Goal: Task Accomplishment & Management: Manage account settings

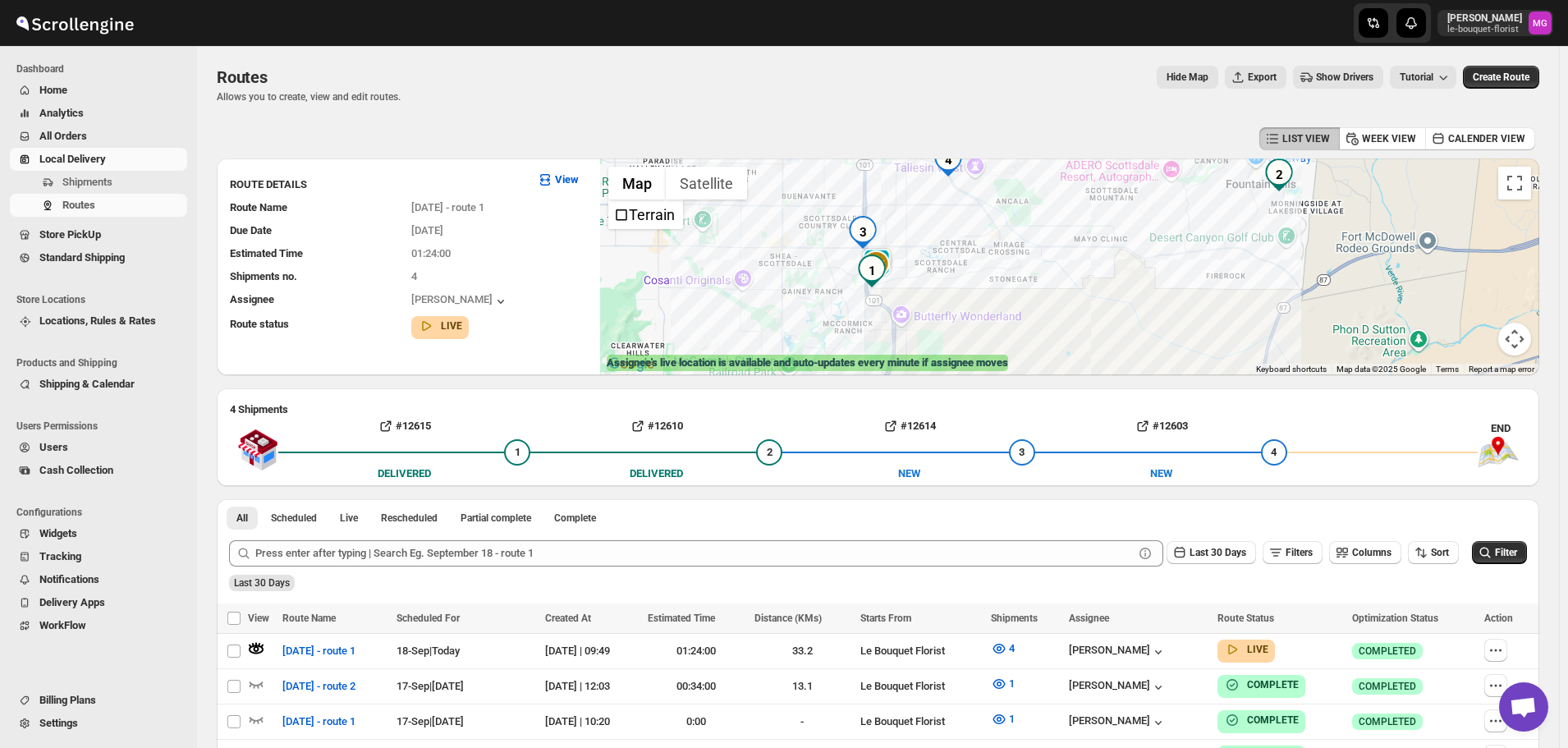
click at [62, 233] on span "Store PickUp" at bounding box center [70, 234] width 62 height 13
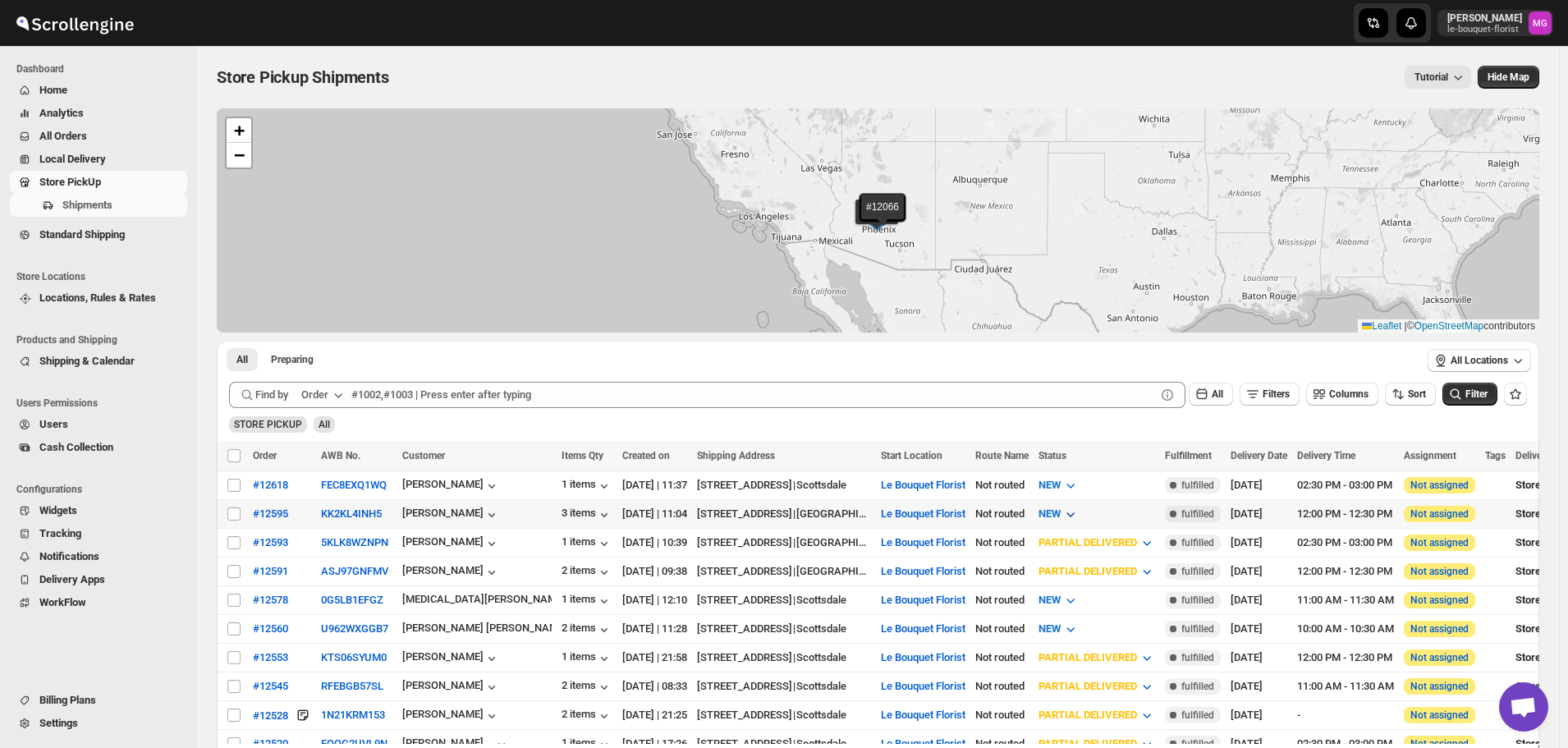
click at [1061, 511] on span "NEW" at bounding box center [1050, 513] width 22 height 13
click at [1091, 605] on div "PREPARING" at bounding box center [1079, 601] width 56 height 16
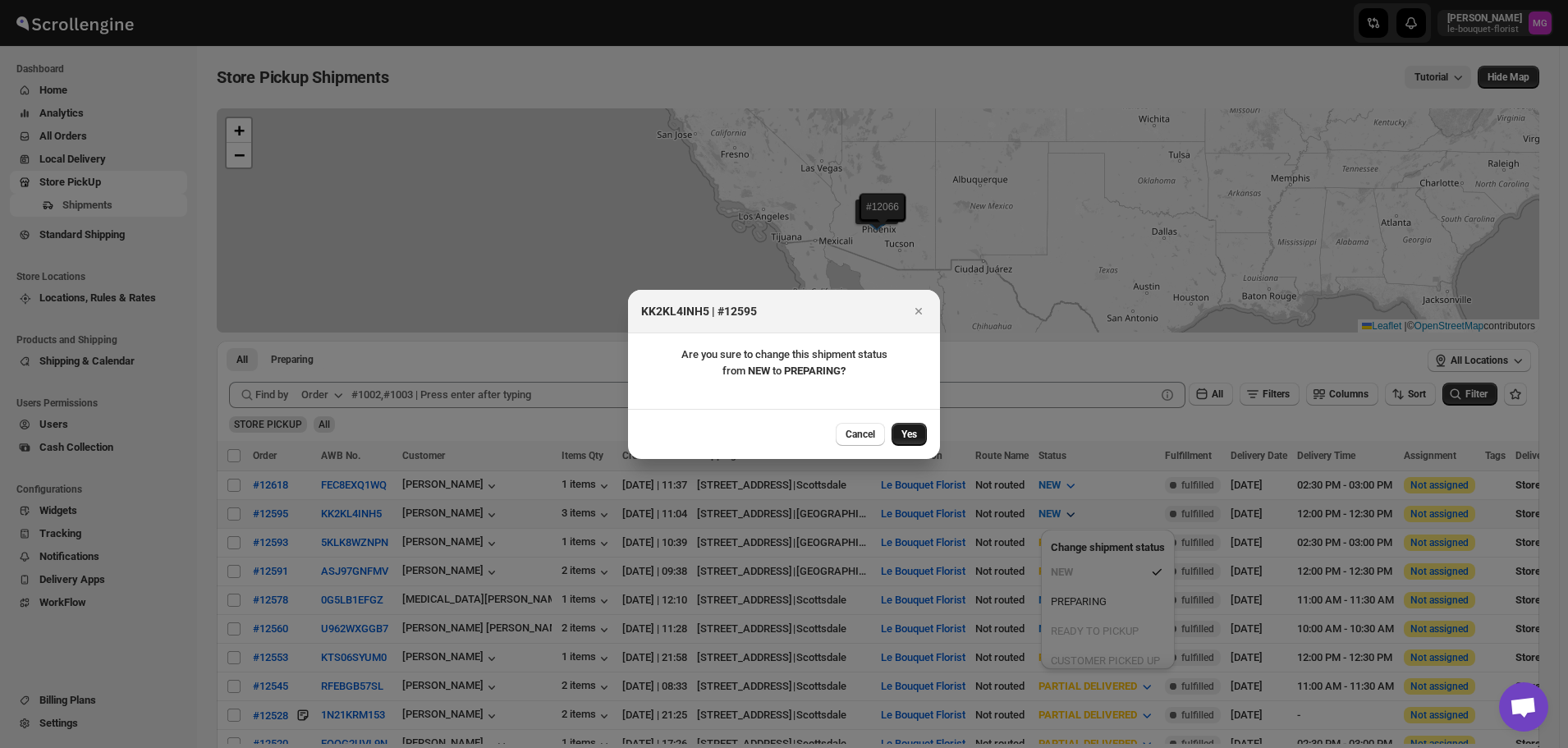
click at [907, 426] on button "Yes" at bounding box center [910, 434] width 36 height 23
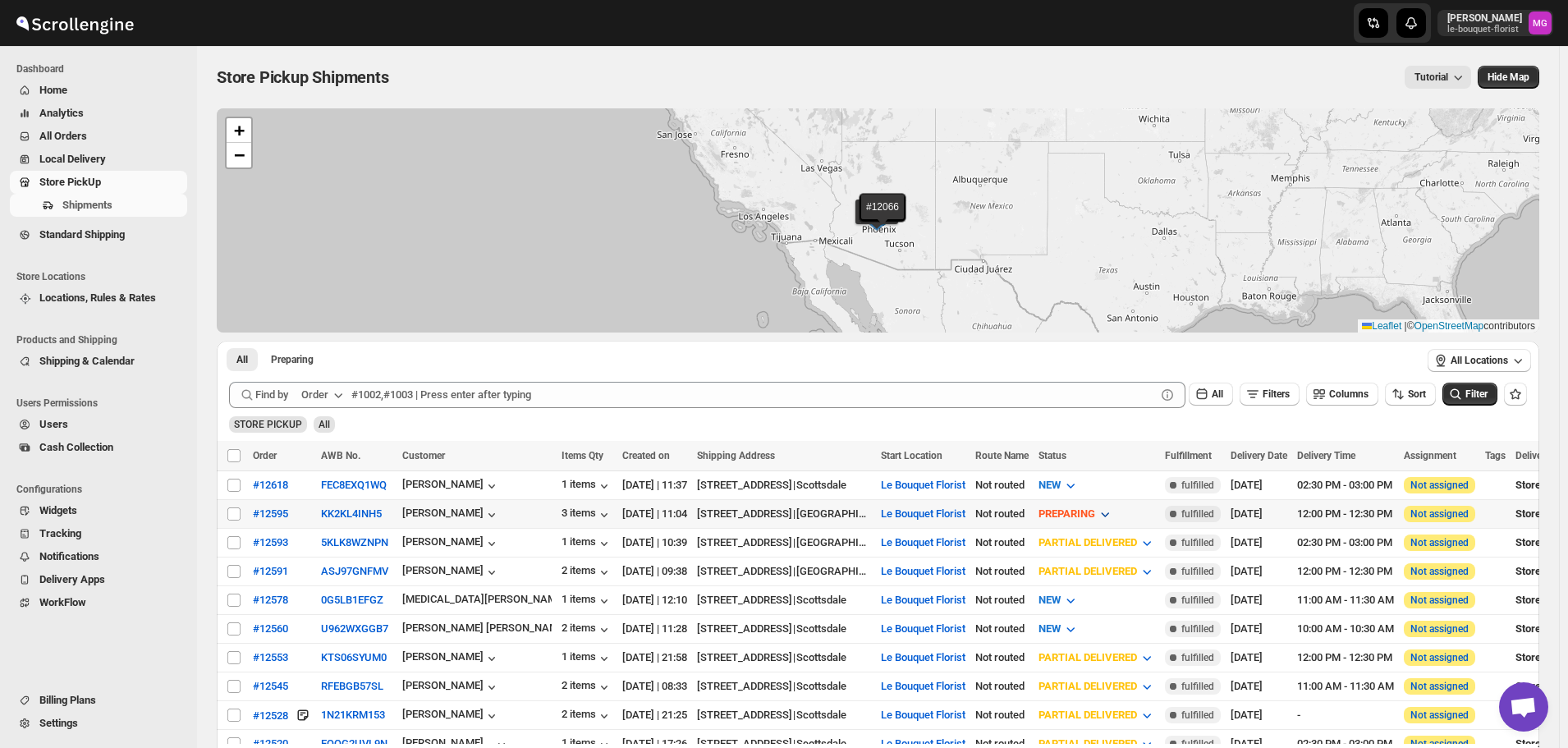
click at [1096, 516] on span "PREPARING" at bounding box center [1067, 513] width 57 height 13
click at [1110, 629] on div "READY TO PICKUP" at bounding box center [1112, 631] width 87 height 16
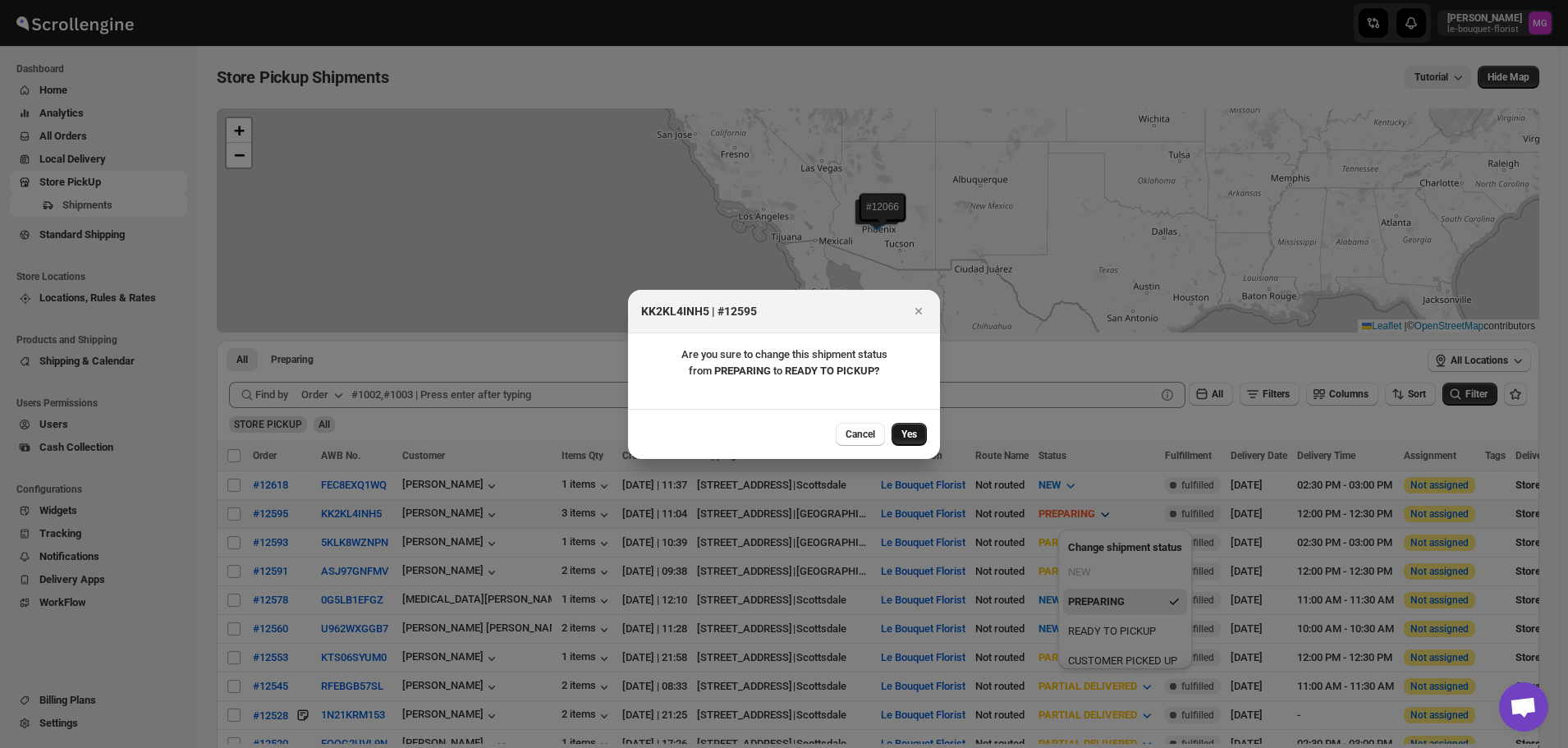
click at [916, 434] on span "Yes" at bounding box center [909, 434] width 15 height 13
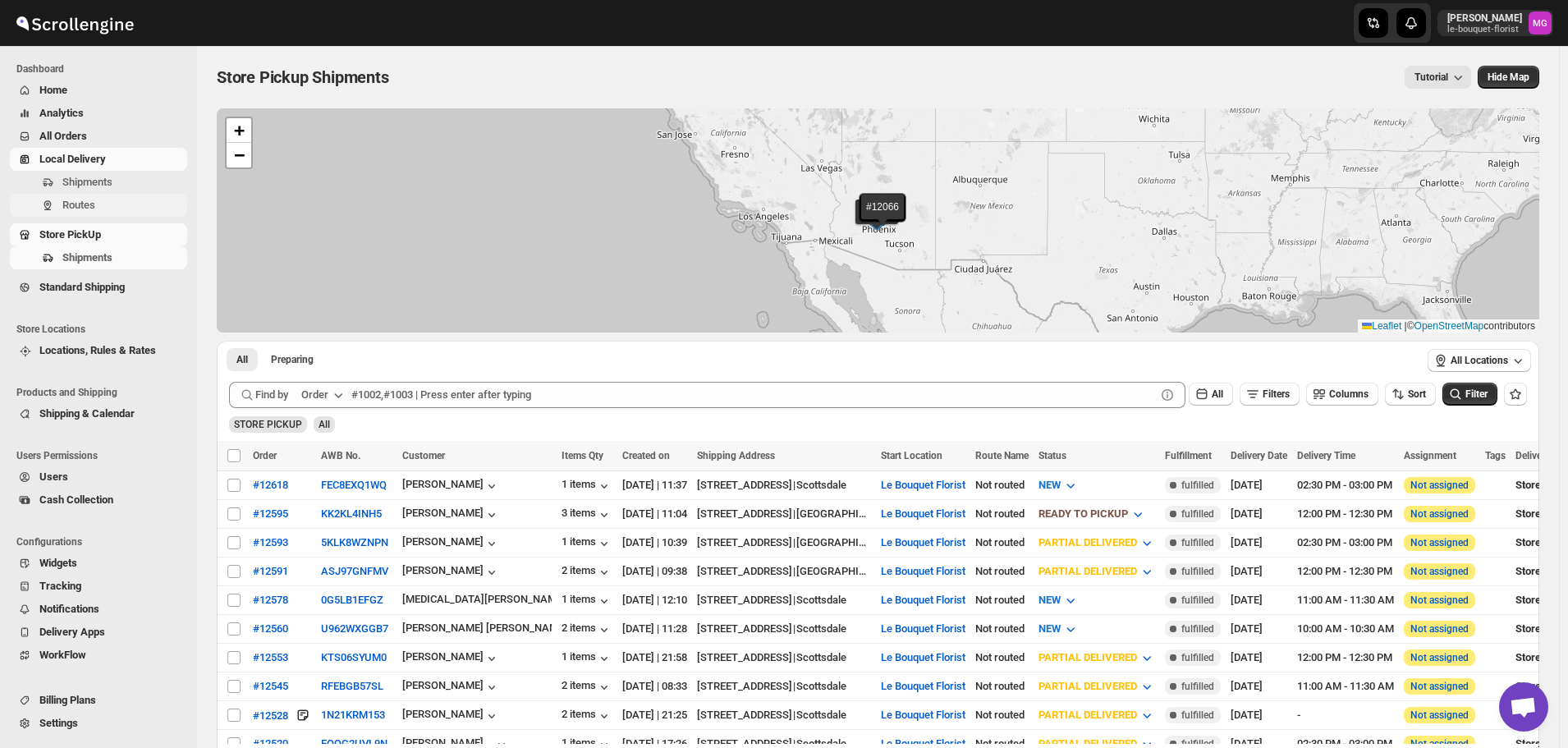
click at [86, 205] on span "Routes" at bounding box center [78, 205] width 33 height 13
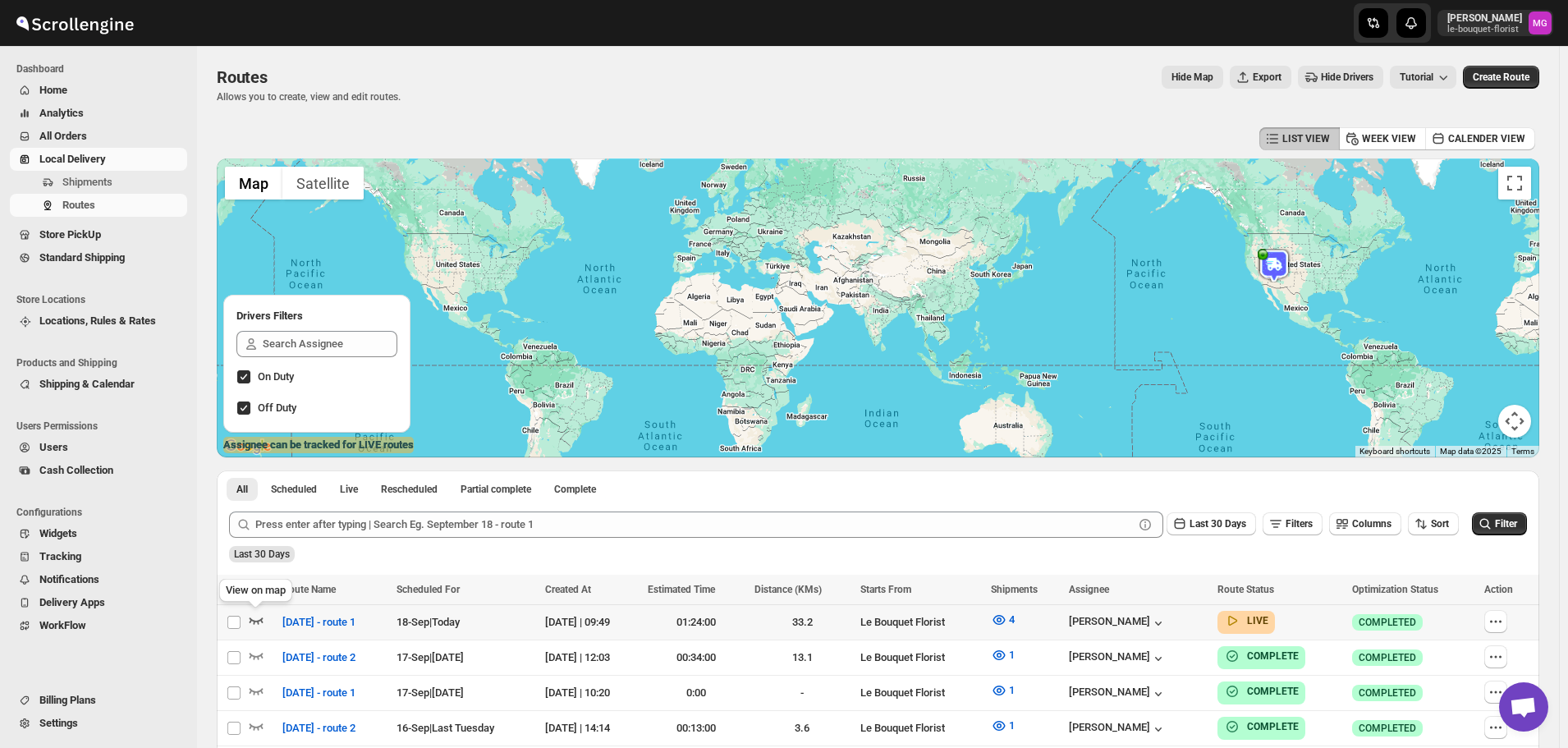
click at [249, 616] on icon "button" at bounding box center [256, 619] width 16 height 16
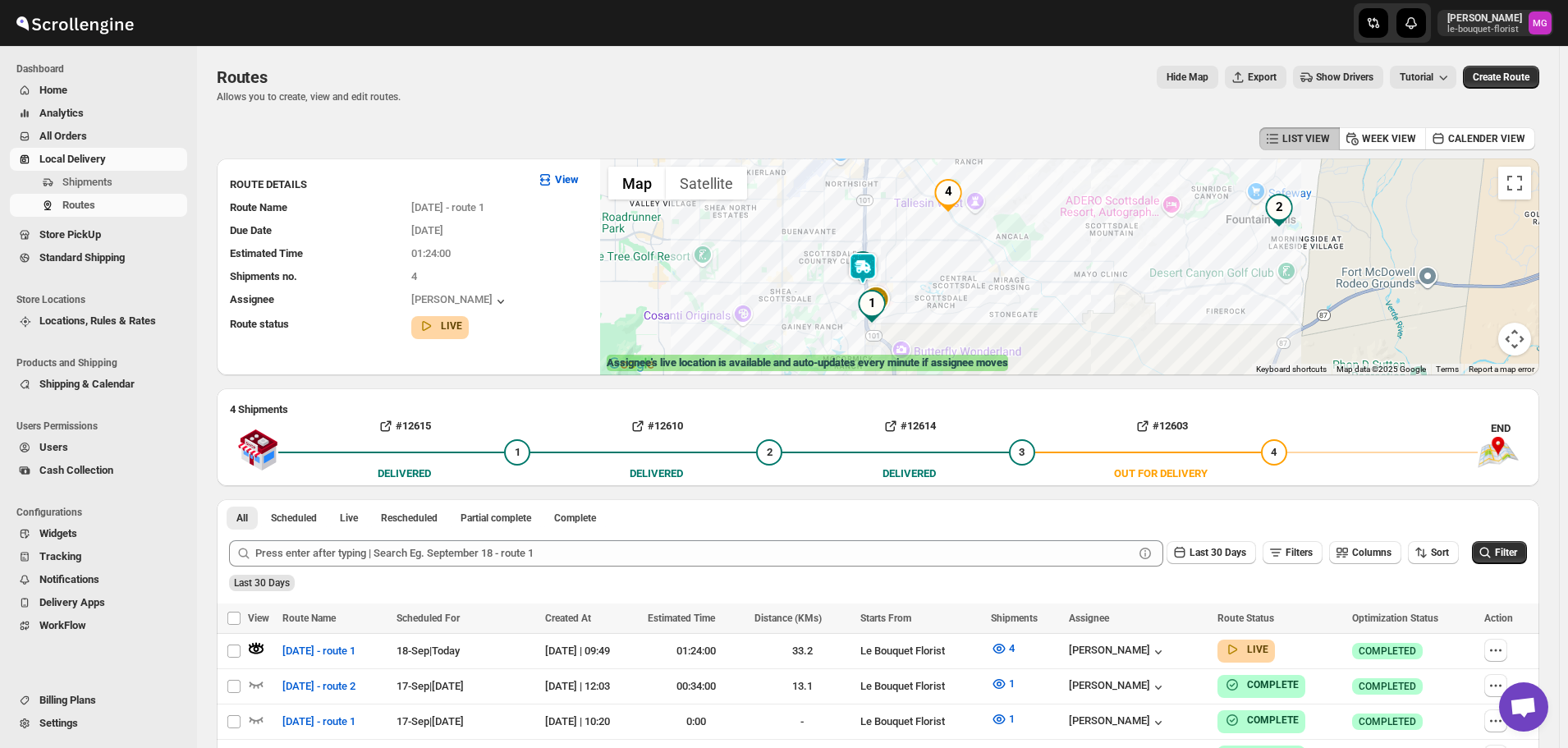
click at [864, 262] on img at bounding box center [863, 268] width 33 height 33
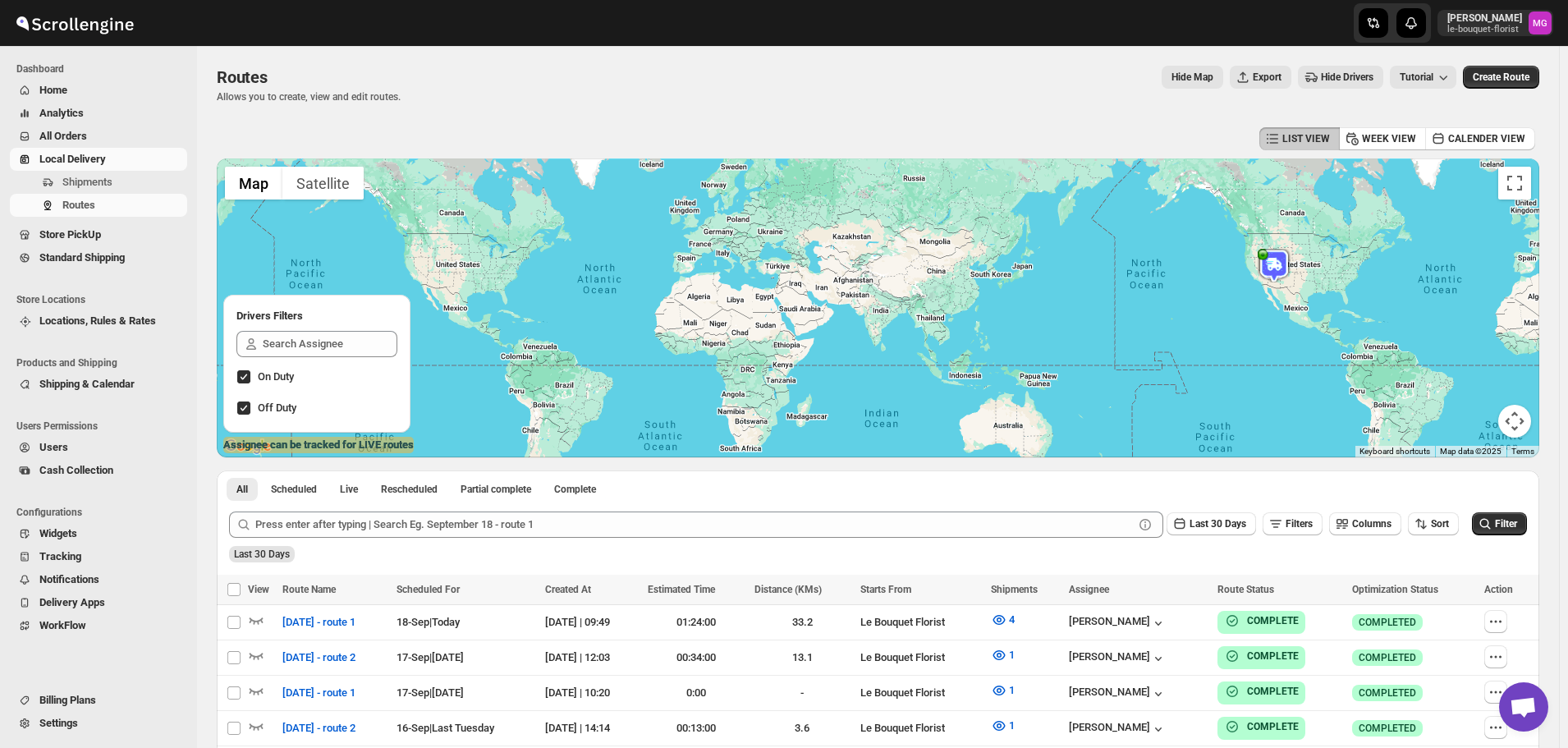
click at [89, 237] on span "Store PickUp" at bounding box center [70, 234] width 62 height 13
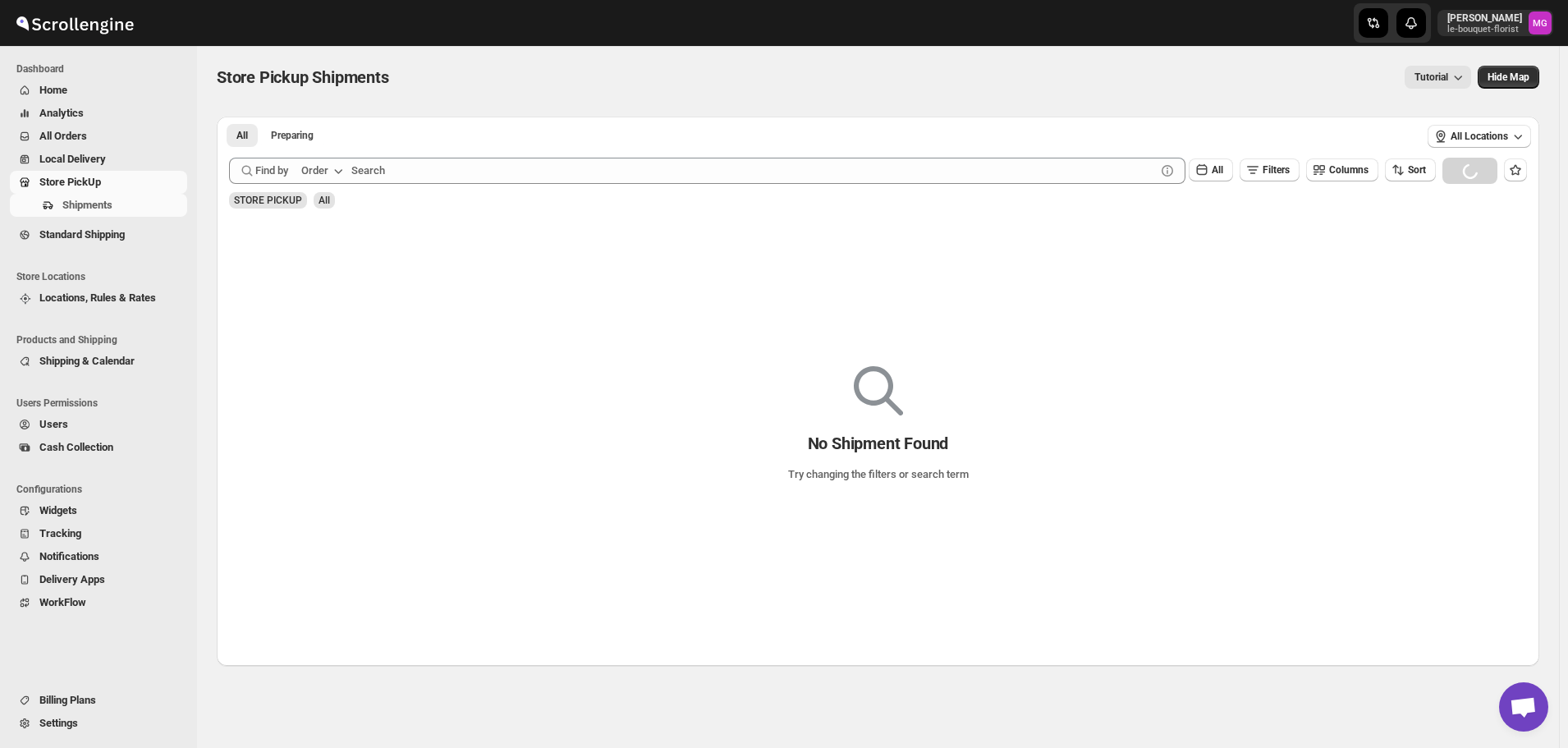
click at [63, 134] on span "All Orders" at bounding box center [63, 136] width 48 height 13
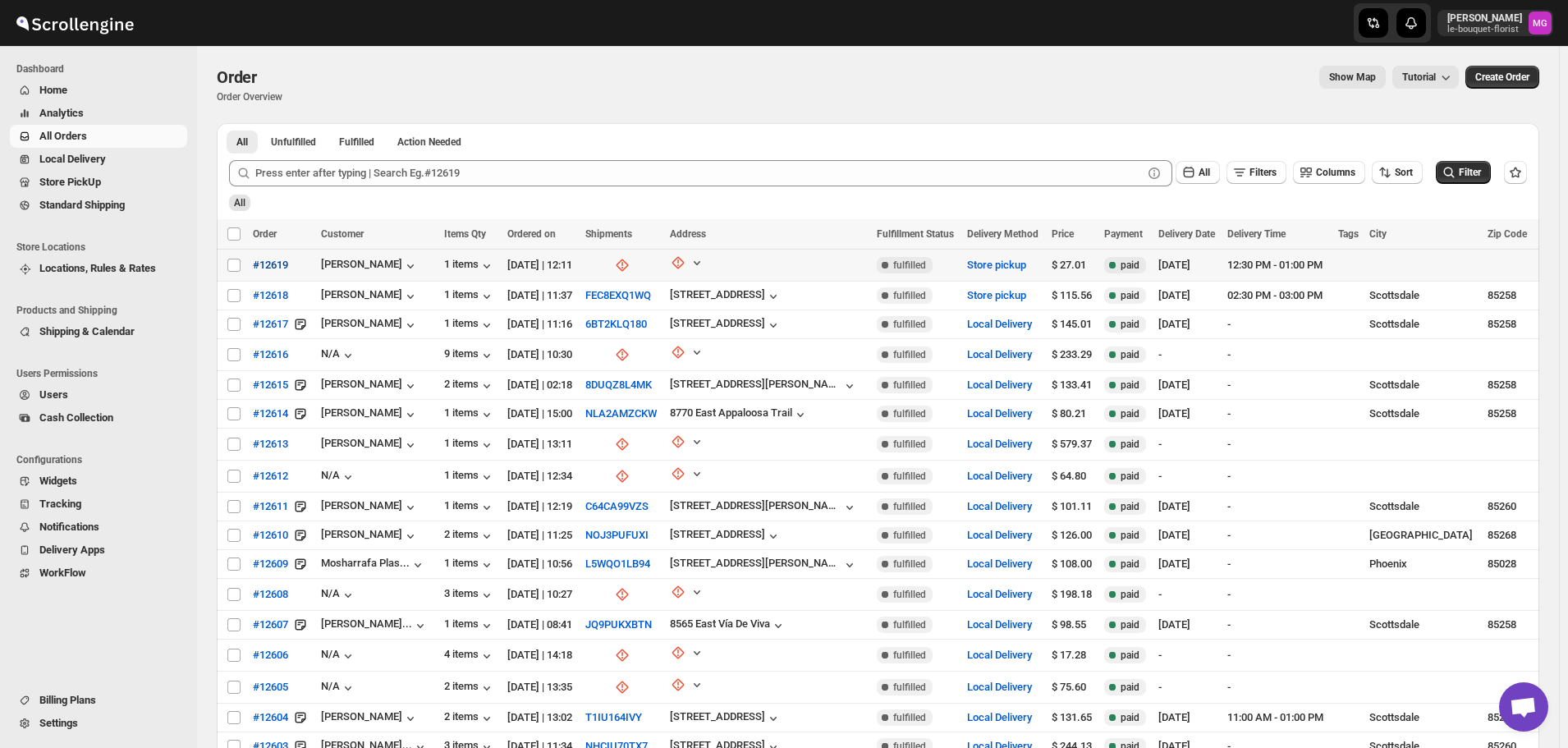
click at [284, 270] on span "#12619" at bounding box center [271, 265] width 36 height 16
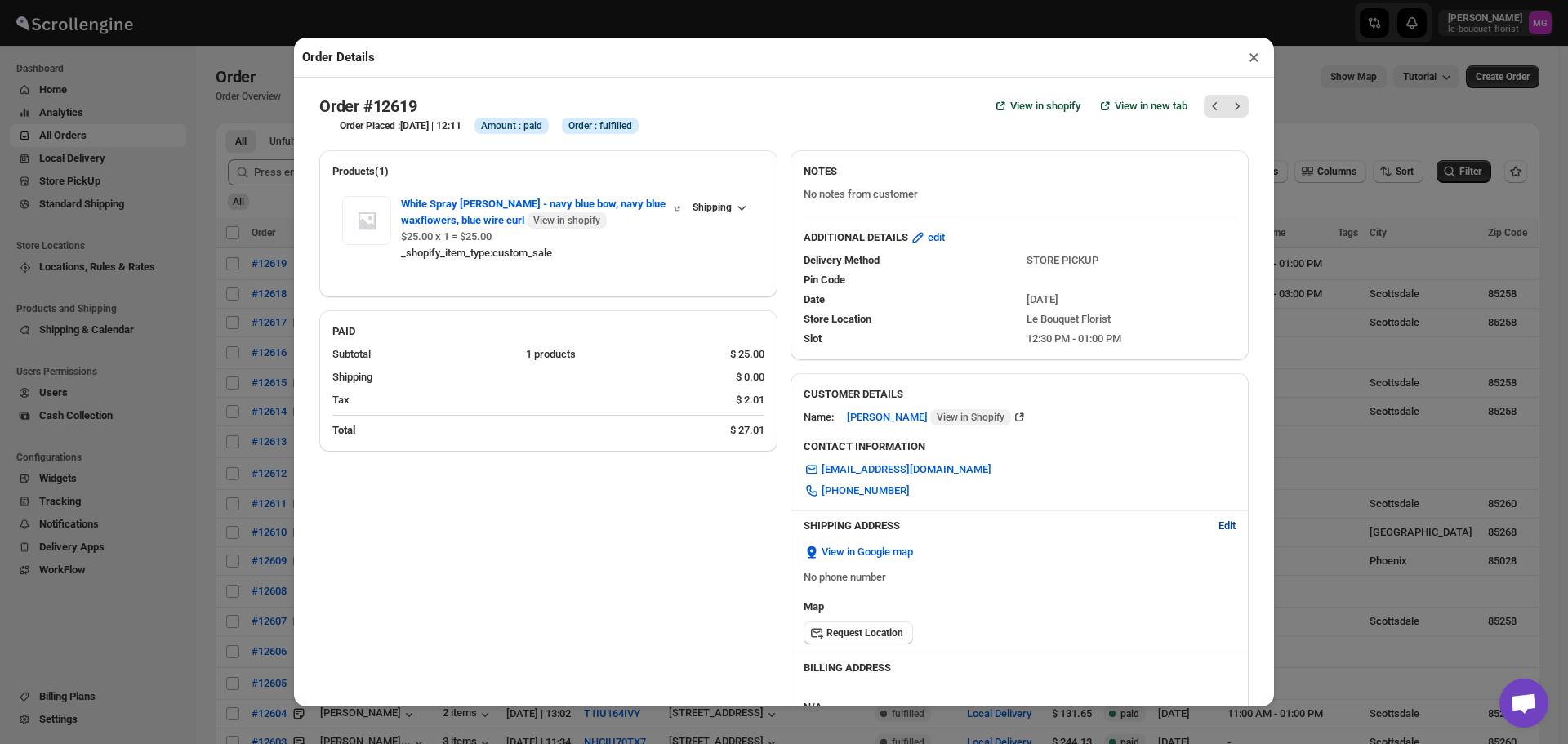
click at [1209, 521] on button "Edit" at bounding box center [1228, 525] width 37 height 26
select select "US"
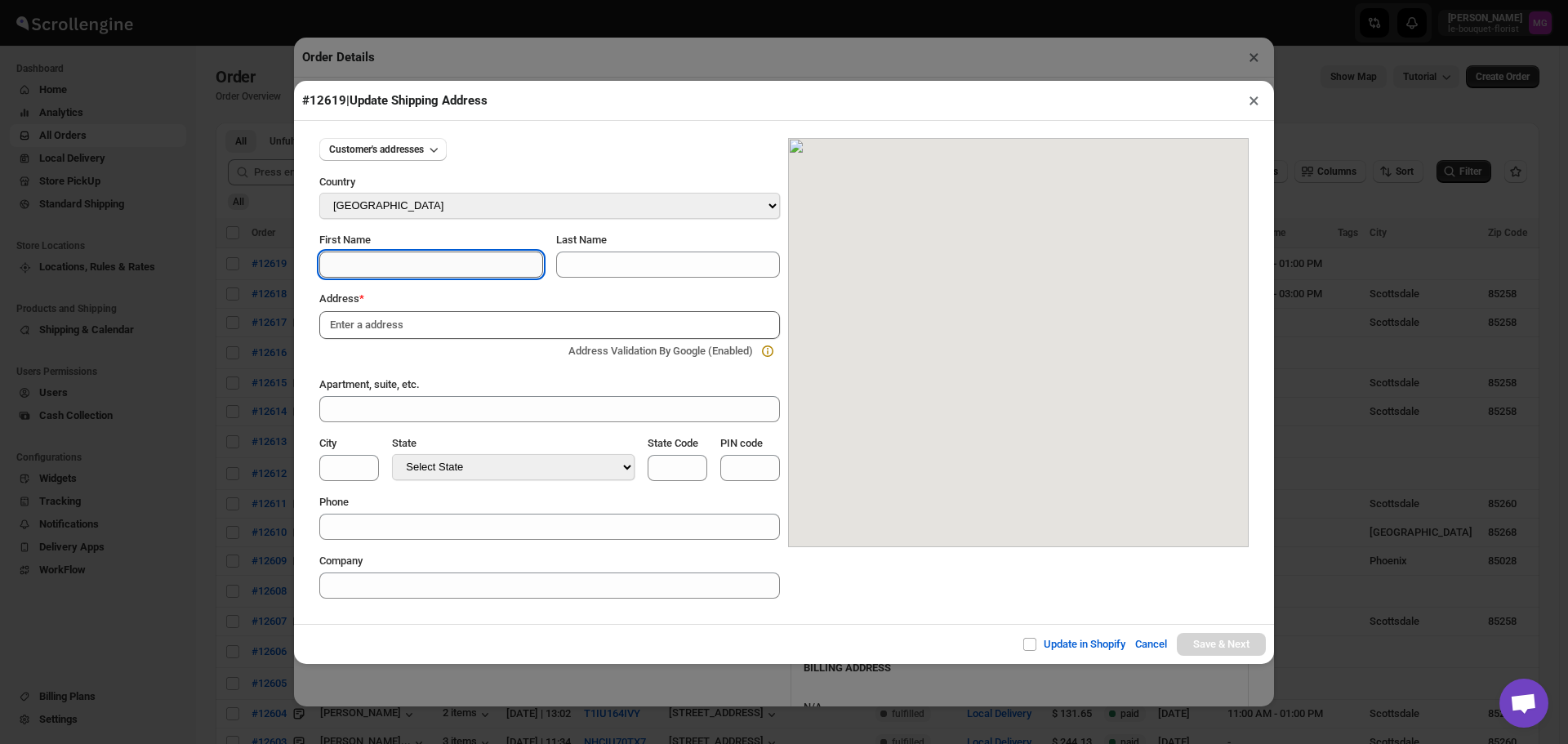
click at [422, 262] on input "First Name" at bounding box center [431, 264] width 224 height 26
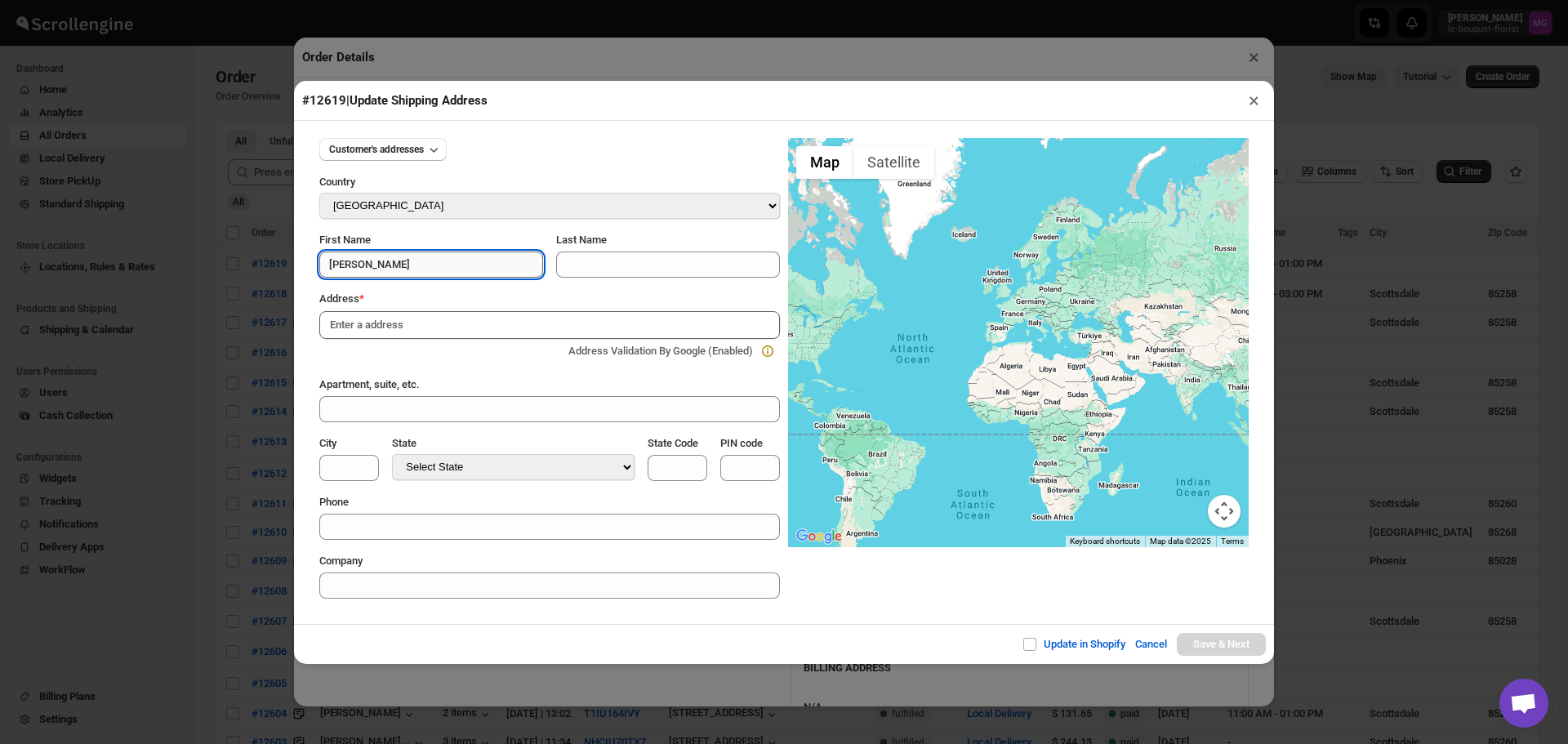
type input "[PERSON_NAME]"
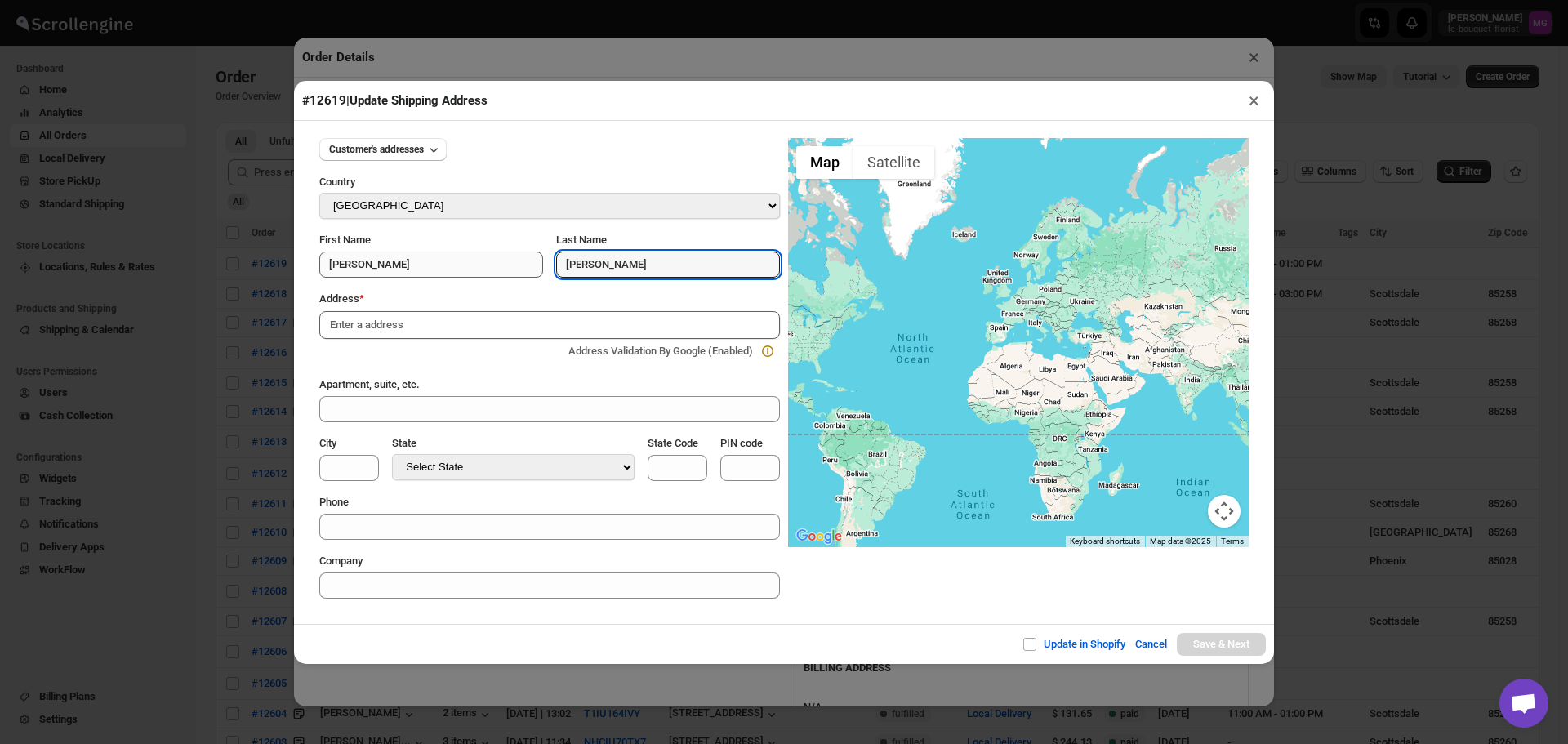
type input "[PERSON_NAME]"
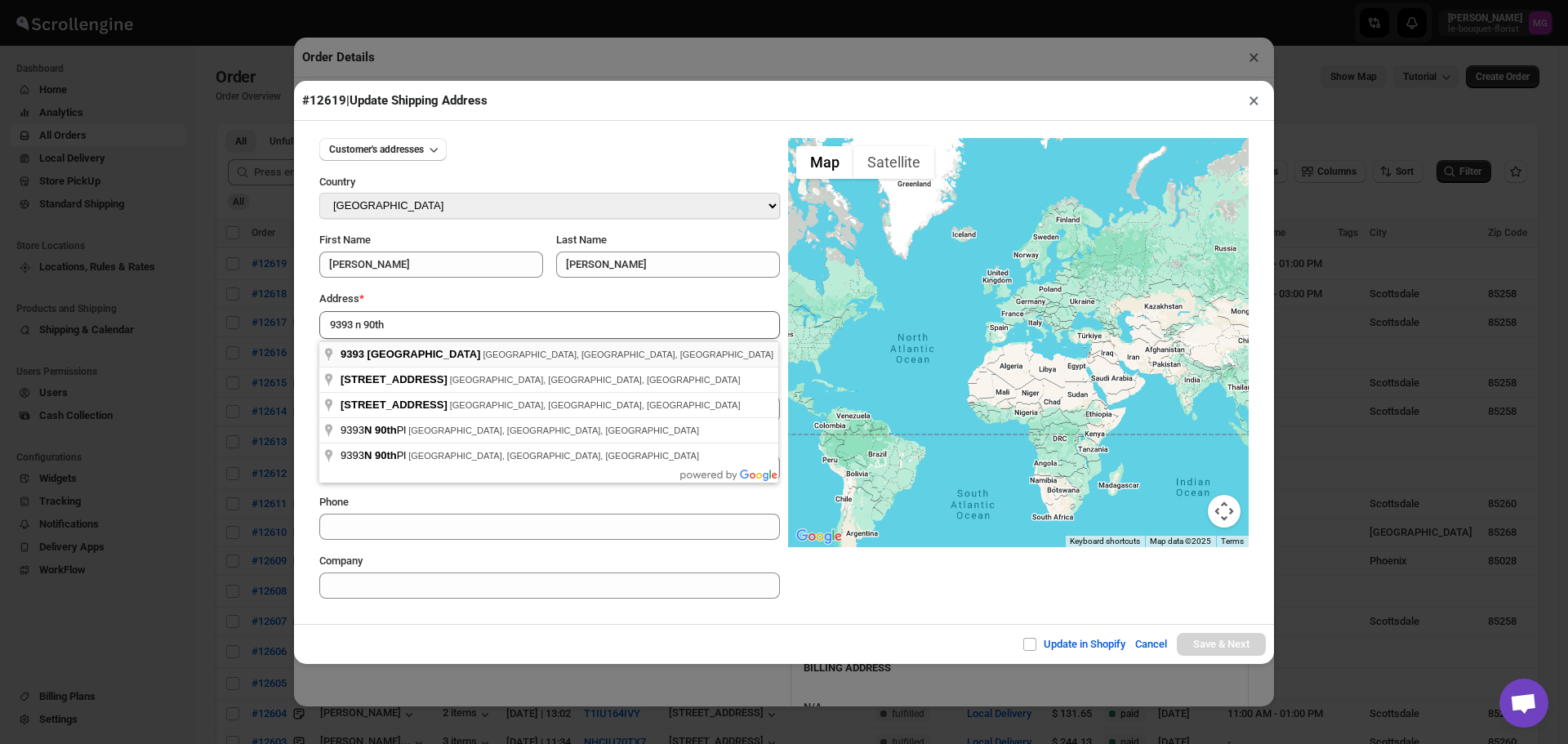
type input "[STREET_ADDRESS]"
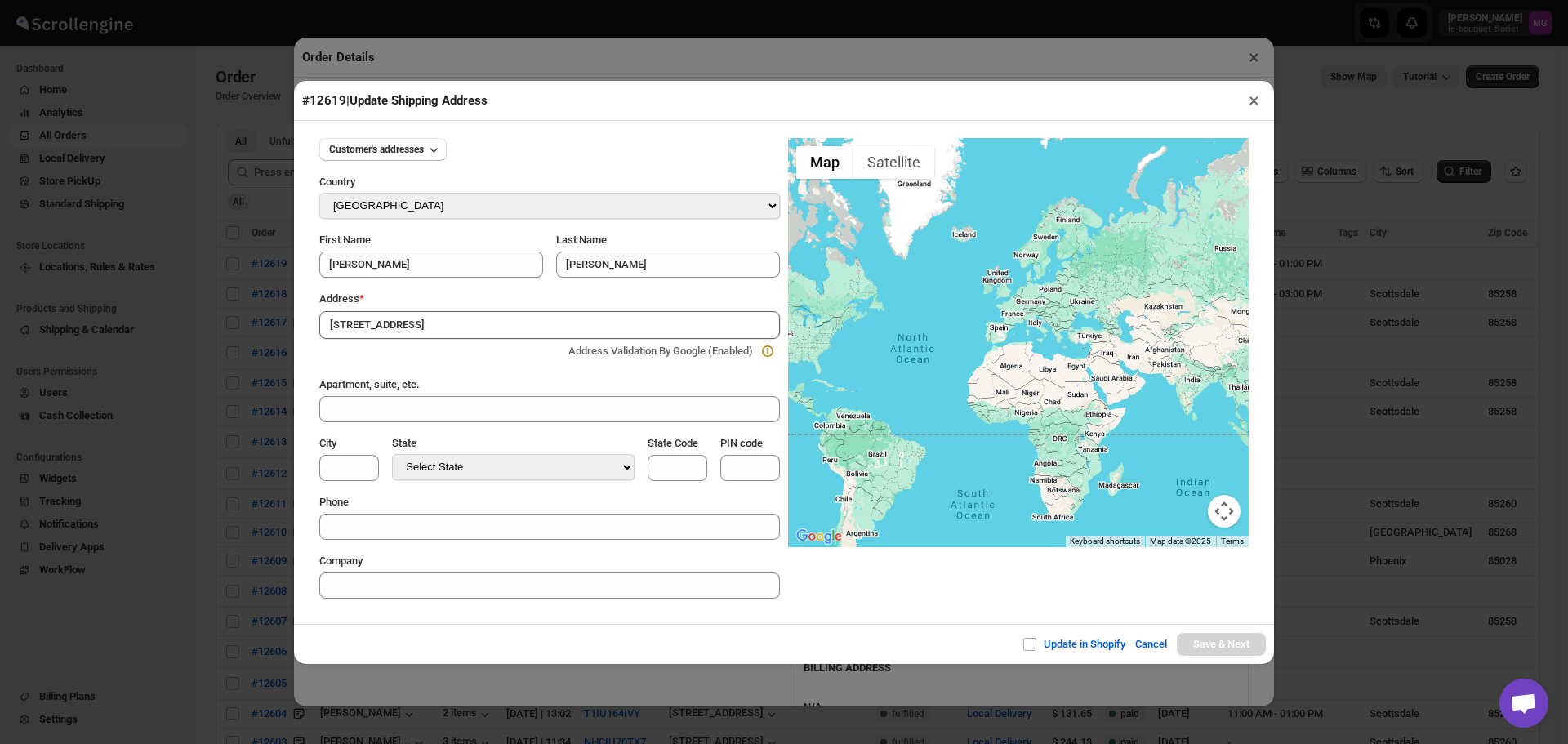
type input "[GEOGRAPHIC_DATA]"
select select "[US_STATE]"
type input "AZ"
type input "85258"
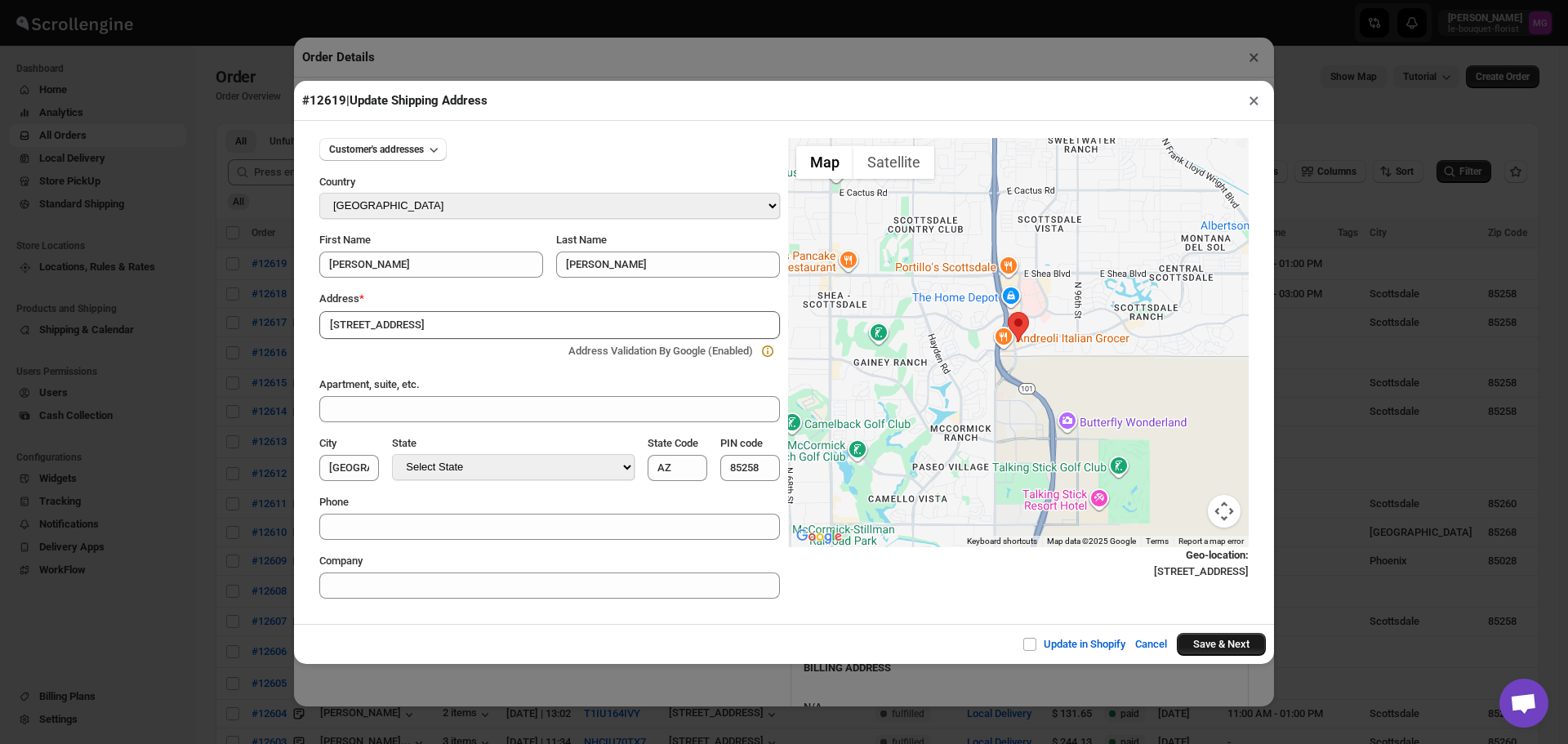
click at [1220, 641] on button "Save & Next" at bounding box center [1221, 644] width 89 height 23
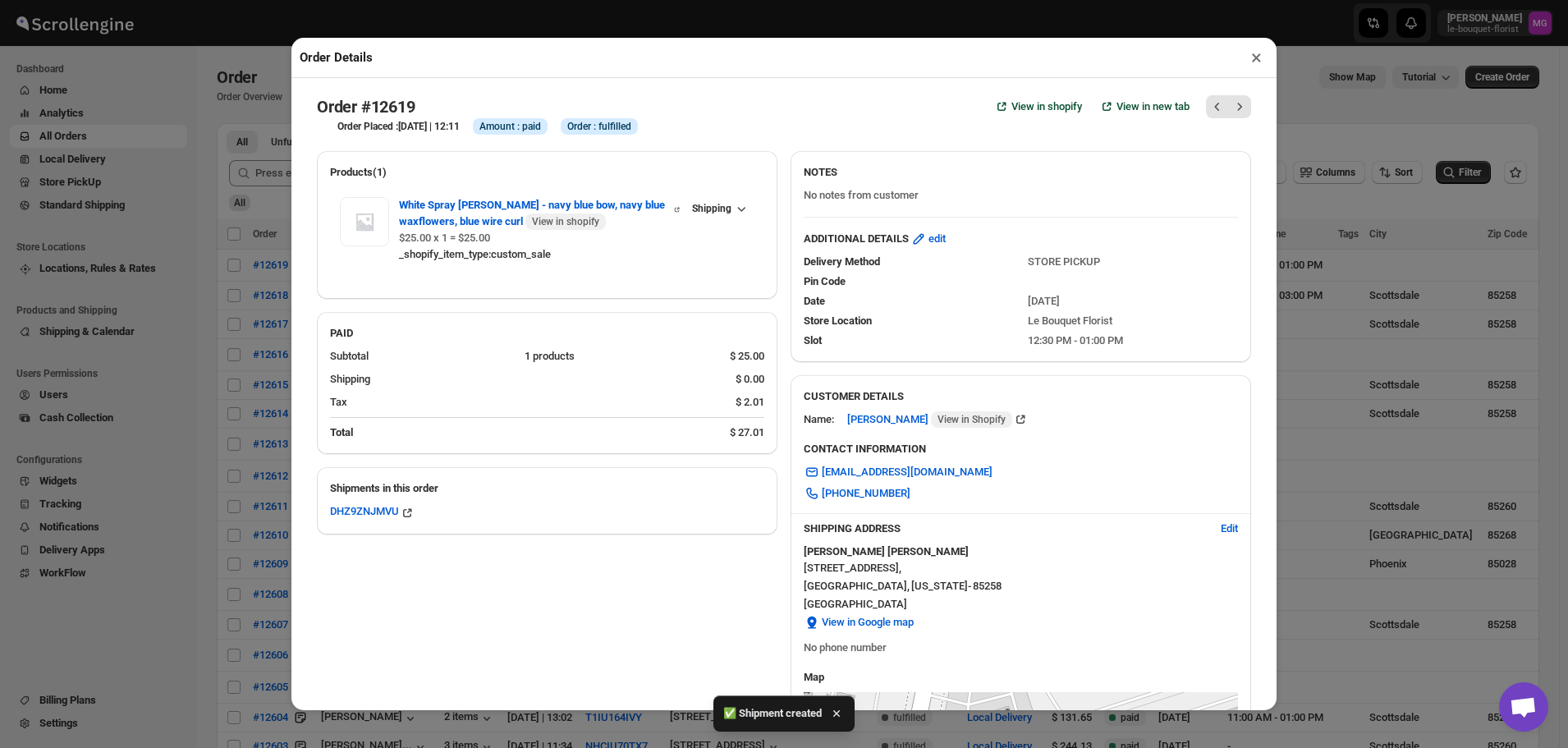
click at [1251, 59] on button "×" at bounding box center [1257, 57] width 24 height 23
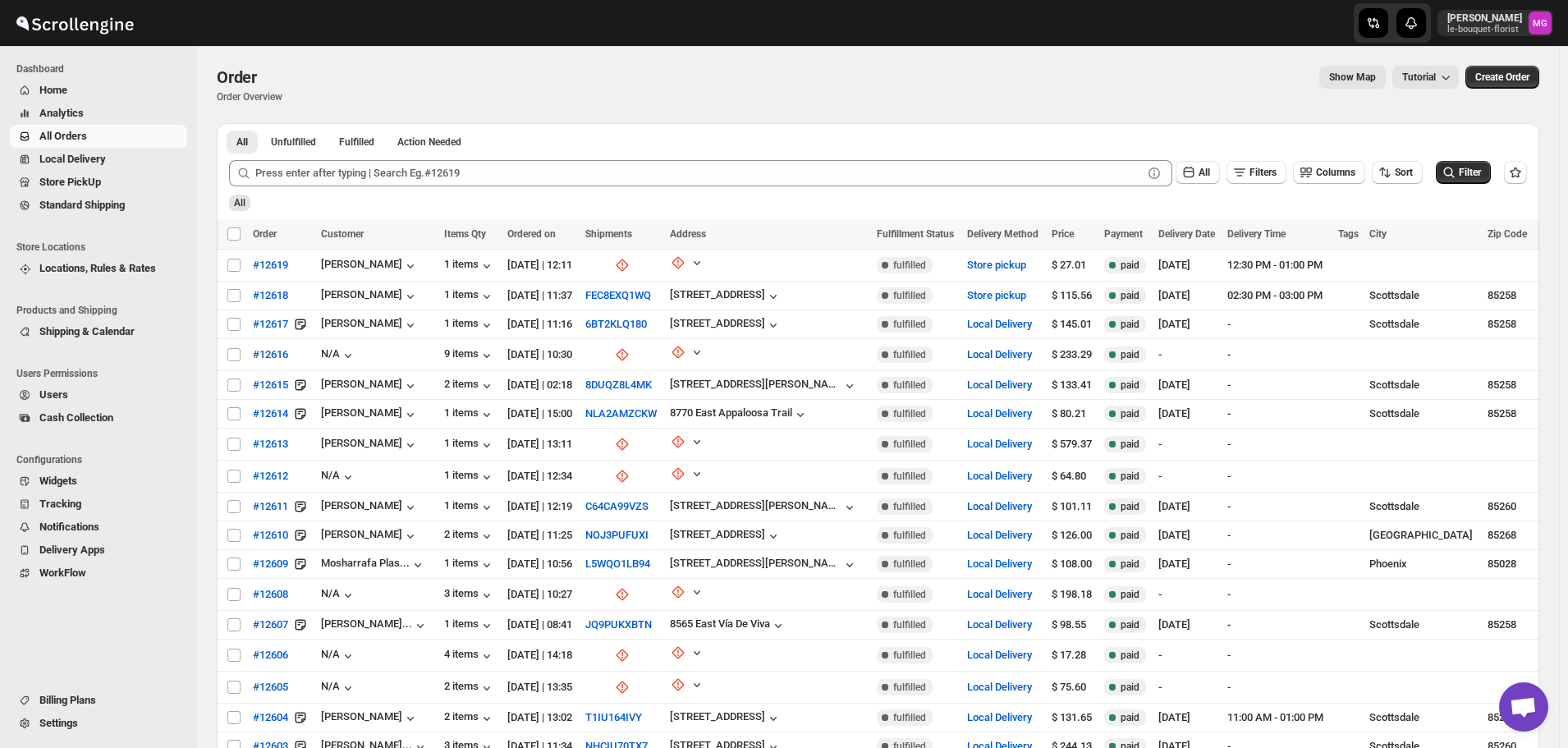
click at [87, 179] on span "Store PickUp" at bounding box center [70, 182] width 62 height 13
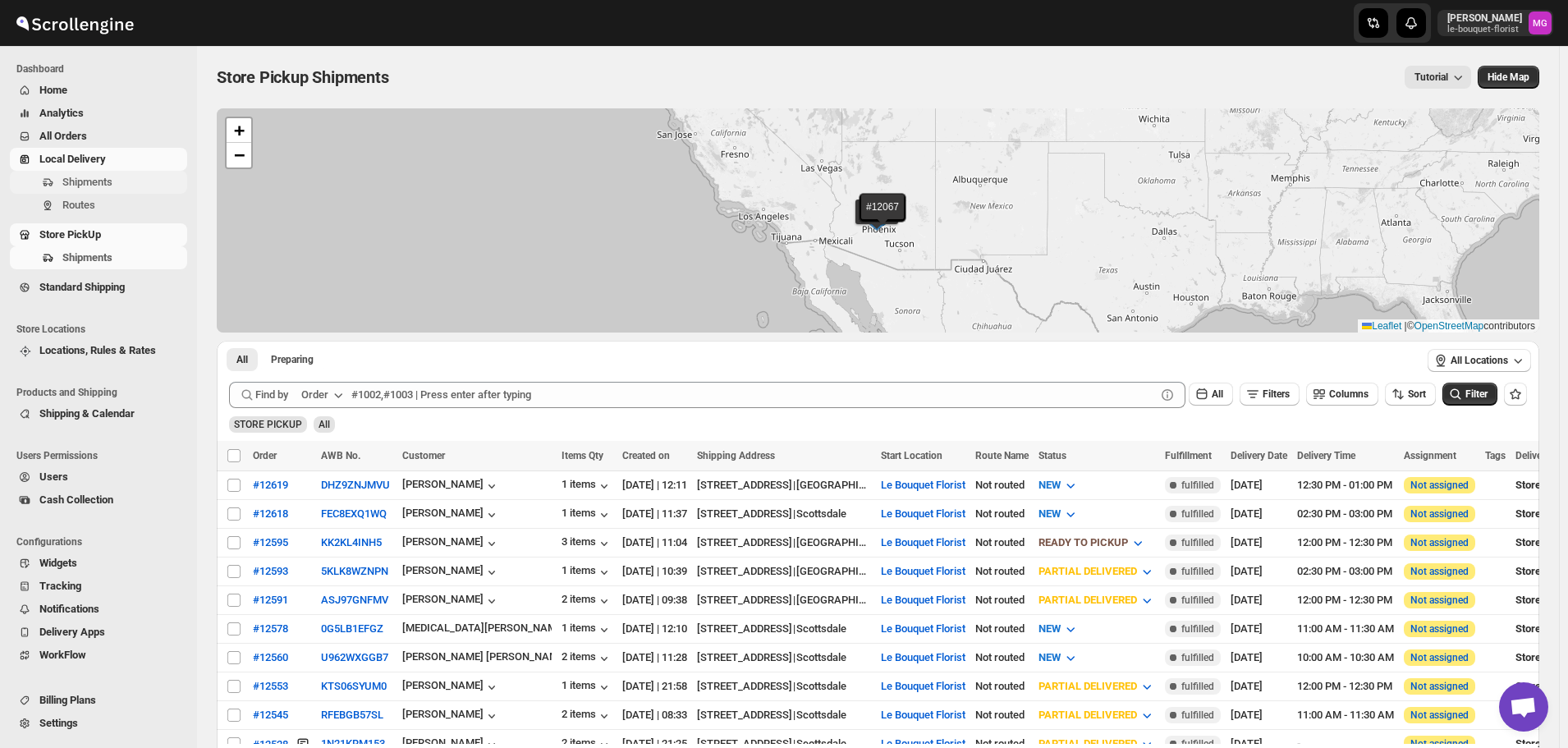
click at [77, 182] on span "Shipments" at bounding box center [87, 182] width 50 height 13
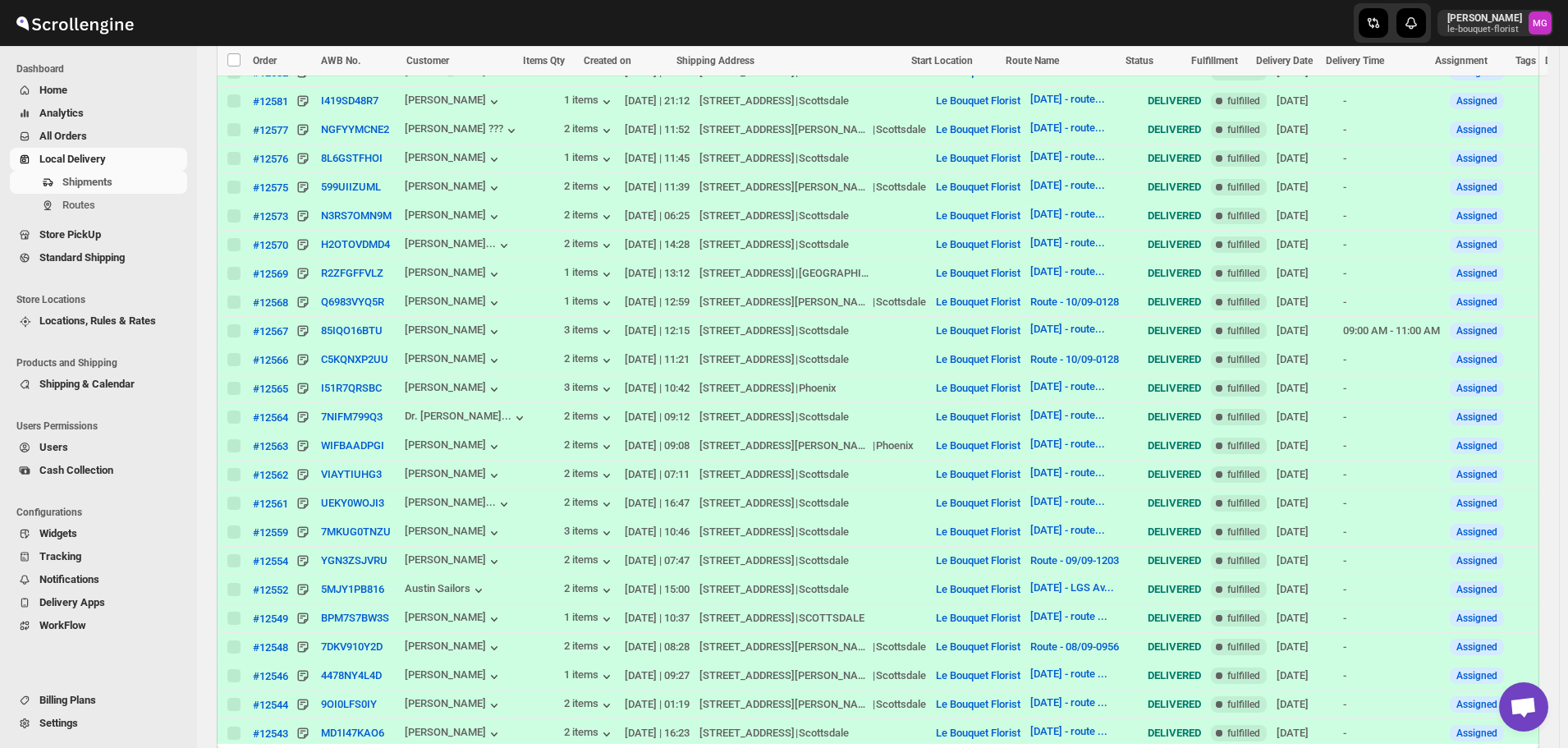
scroll to position [1149, 0]
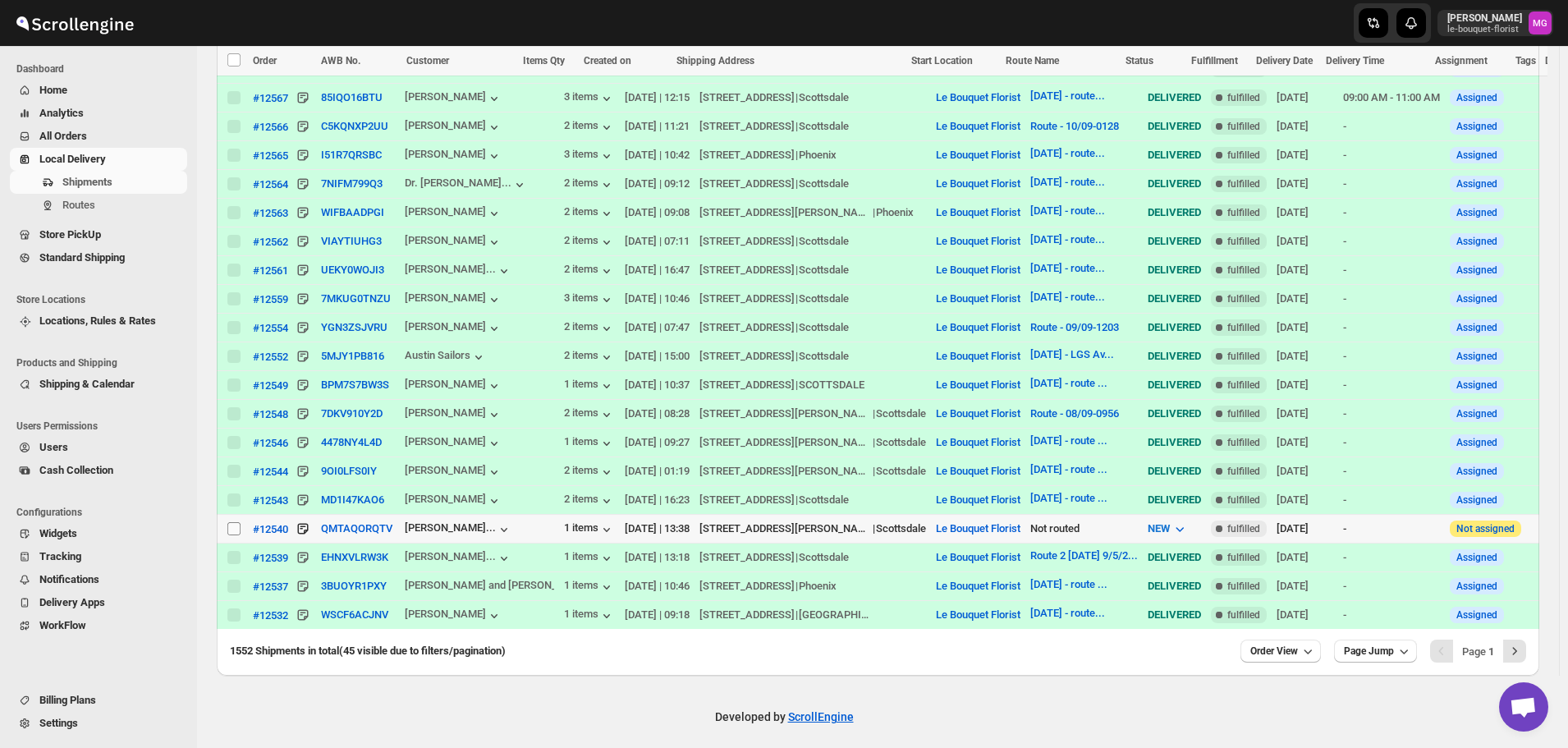
click at [233, 525] on input "Select shipment" at bounding box center [234, 528] width 13 height 13
checkbox input "true"
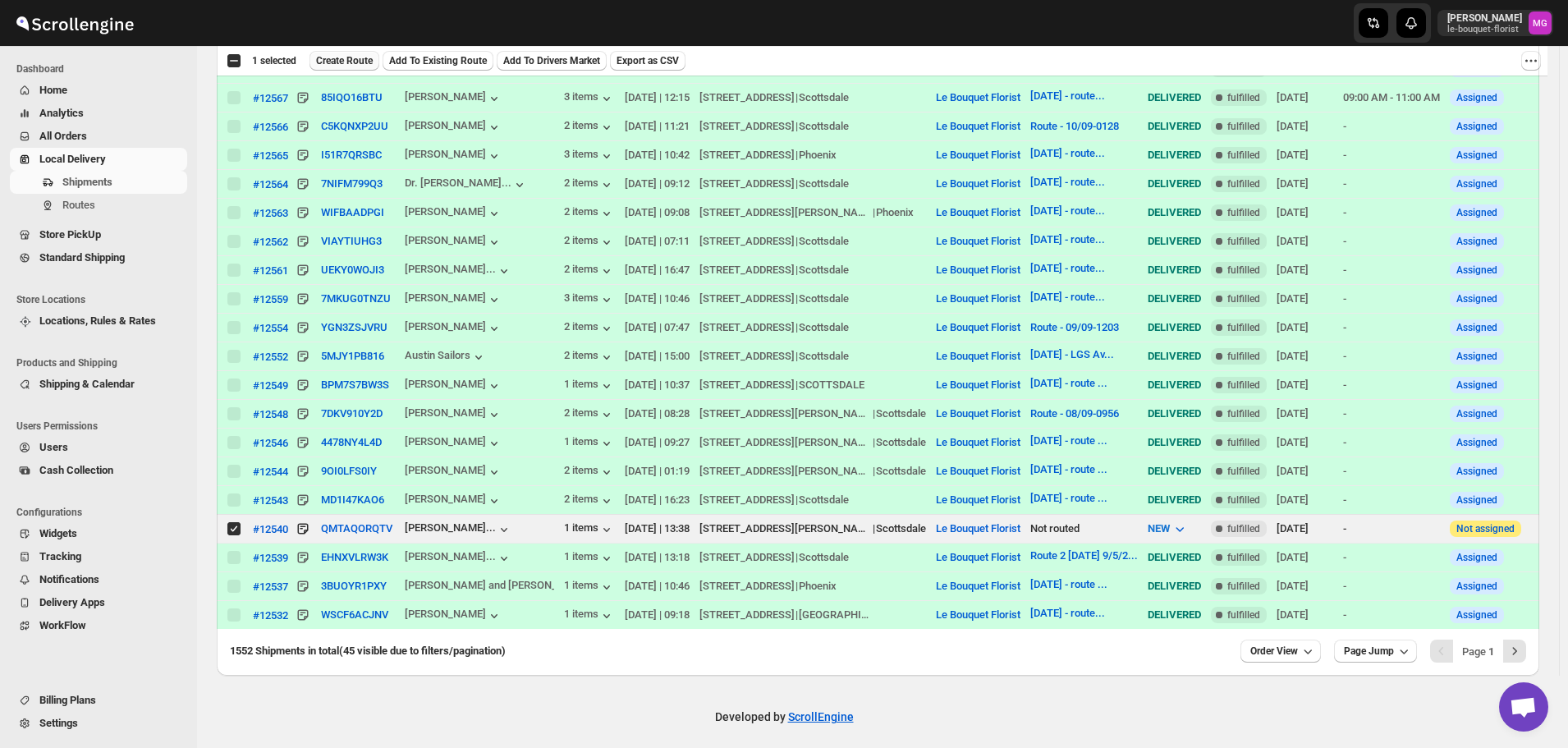
click at [358, 62] on span "Create Route" at bounding box center [344, 60] width 57 height 13
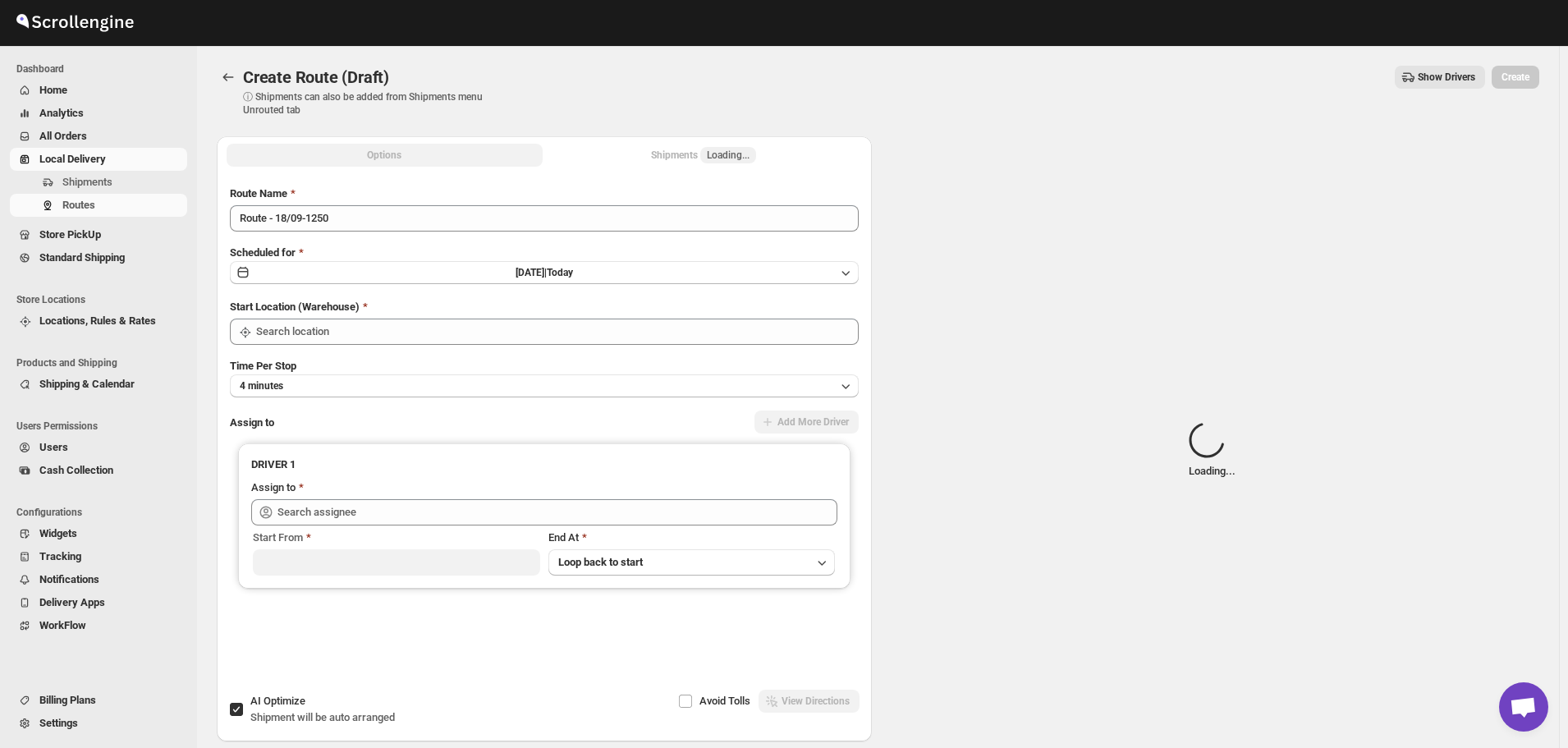
type input "Le Bouquet Florist"
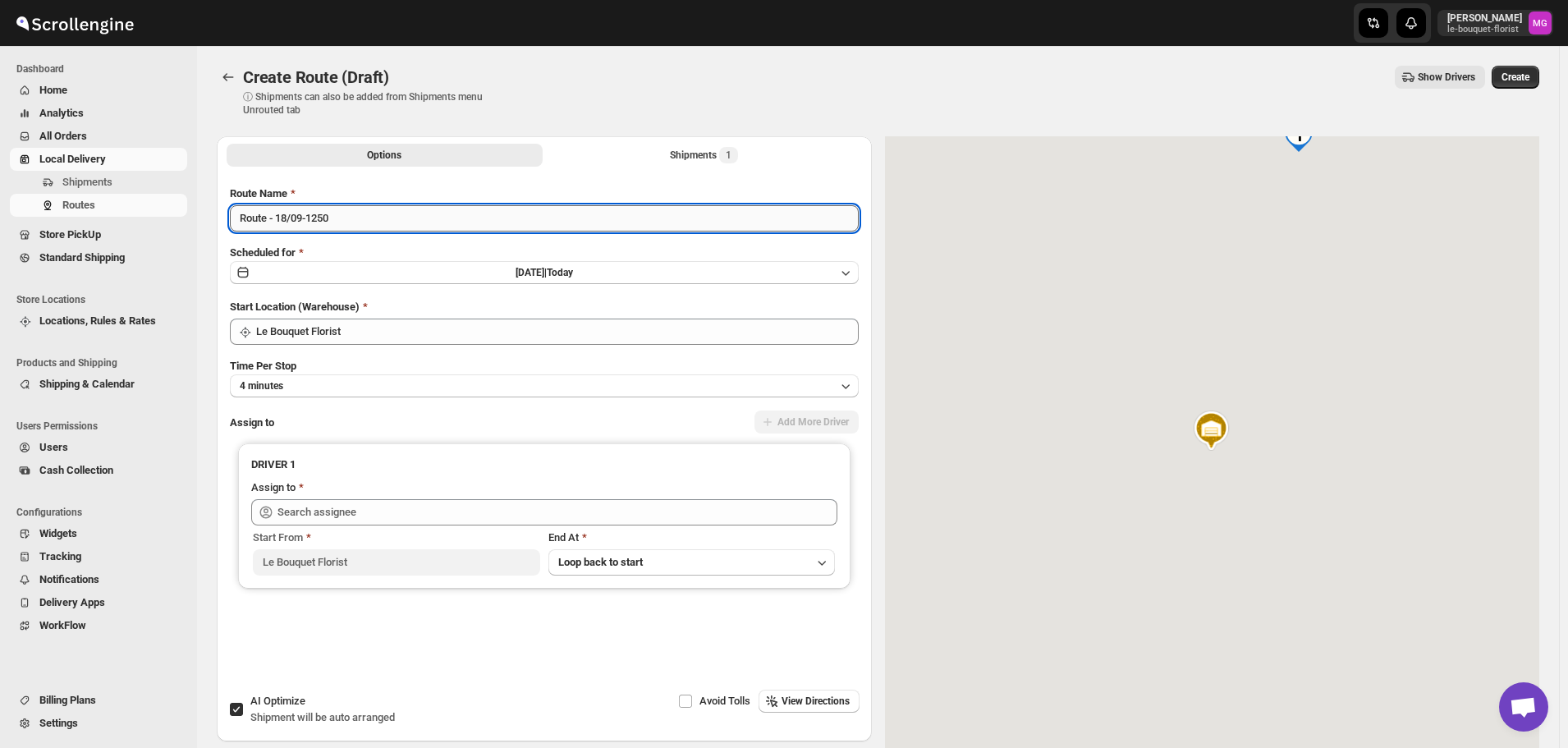
click at [358, 220] on input "Route - 18/09-1250" at bounding box center [544, 218] width 629 height 26
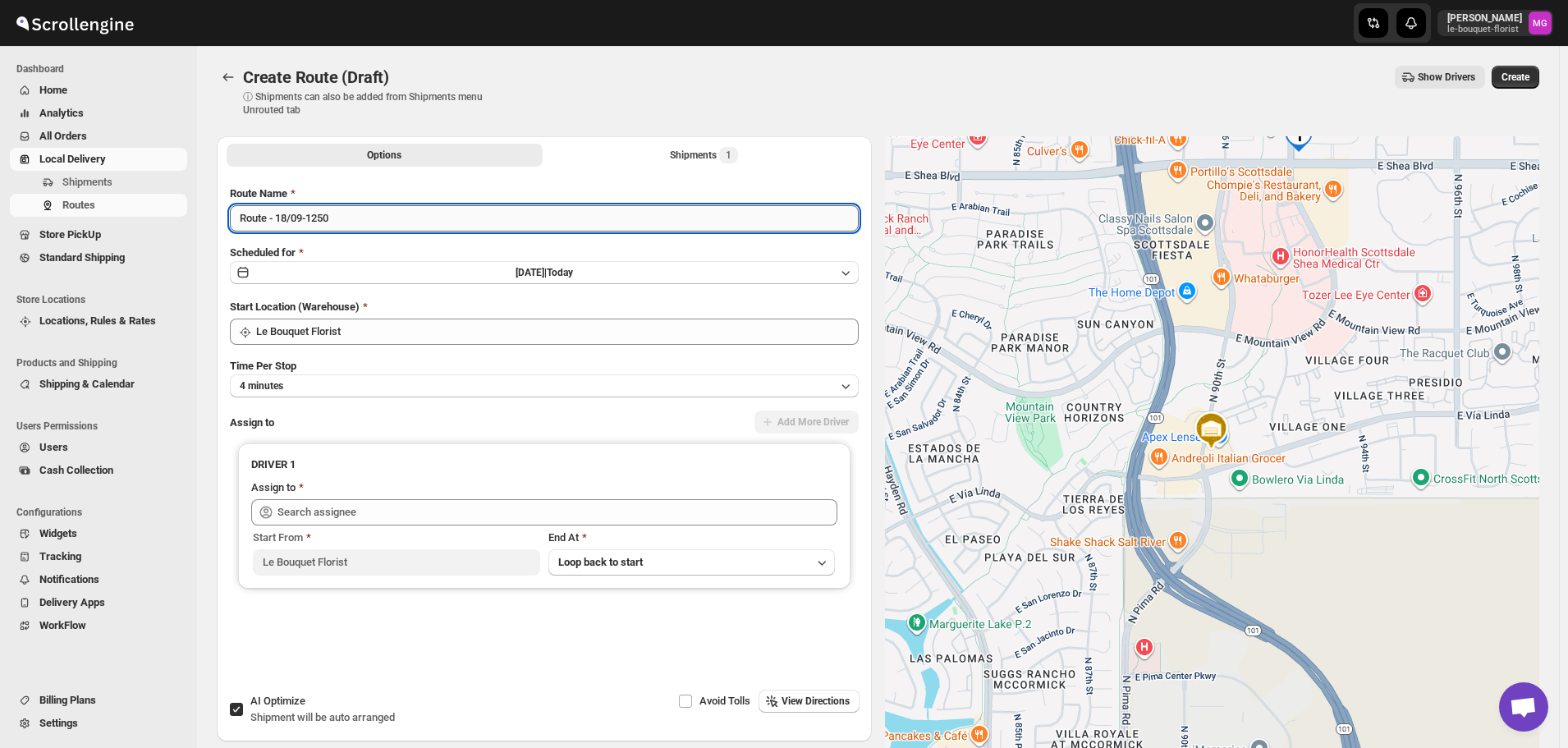
click at [358, 220] on input "Route - 18/09-1250" at bounding box center [544, 218] width 629 height 26
type input "[DATE] - route 2"
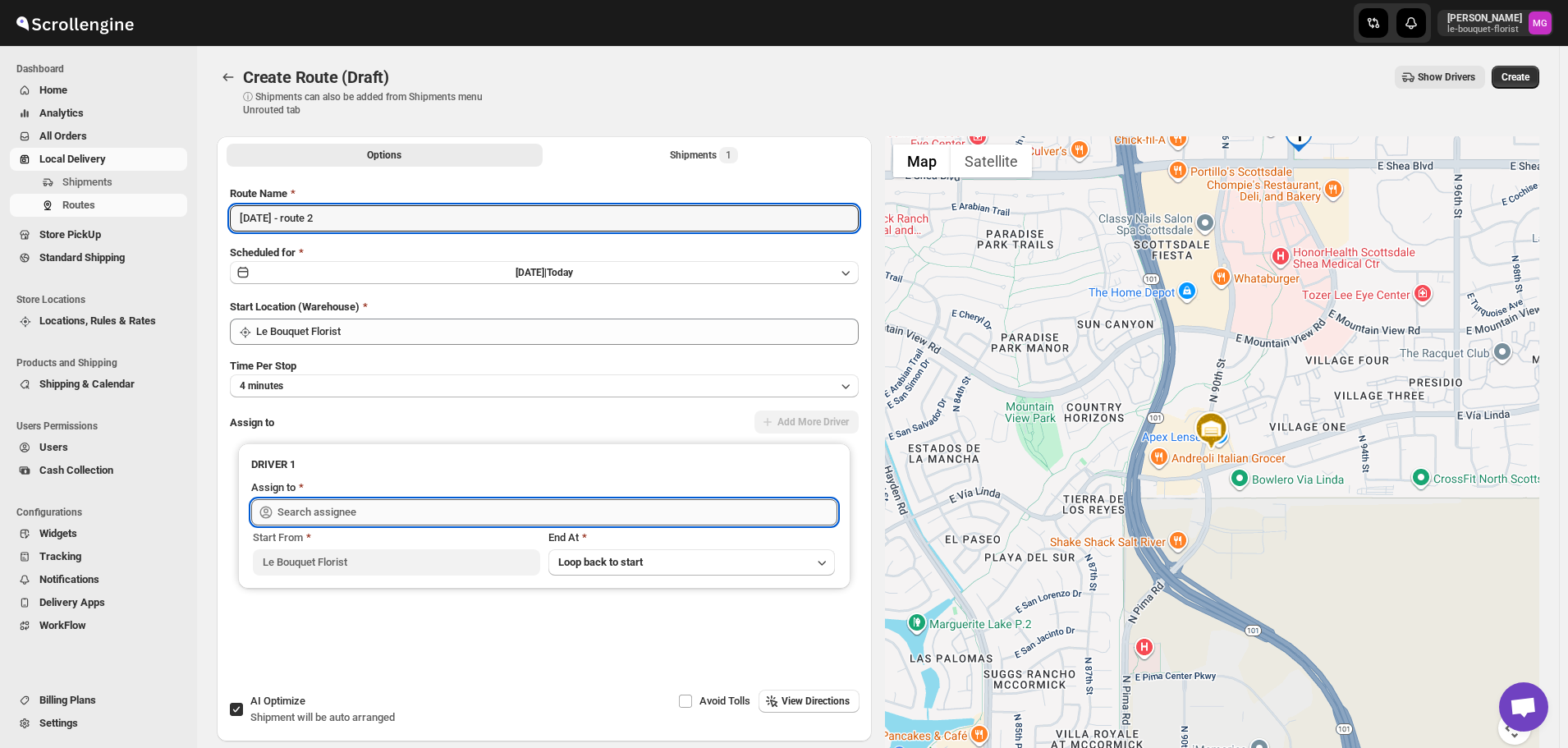
click at [285, 516] on input "text" at bounding box center [557, 512] width 560 height 26
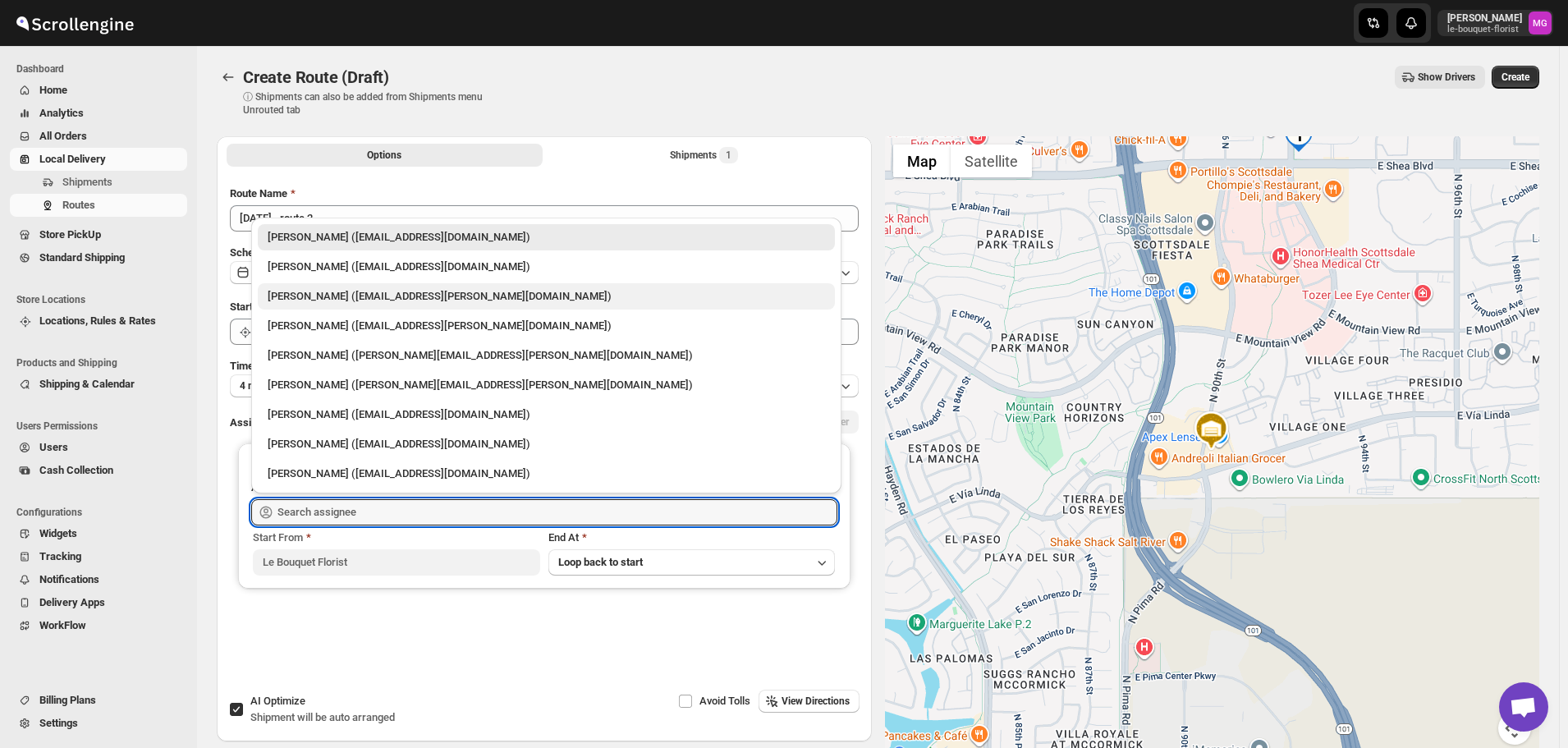
click at [341, 292] on div "[PERSON_NAME] ([EMAIL_ADDRESS][PERSON_NAME][DOMAIN_NAME])" at bounding box center [546, 295] width 557 height 16
type input "[PERSON_NAME] ([EMAIL_ADDRESS][PERSON_NAME][DOMAIN_NAME])"
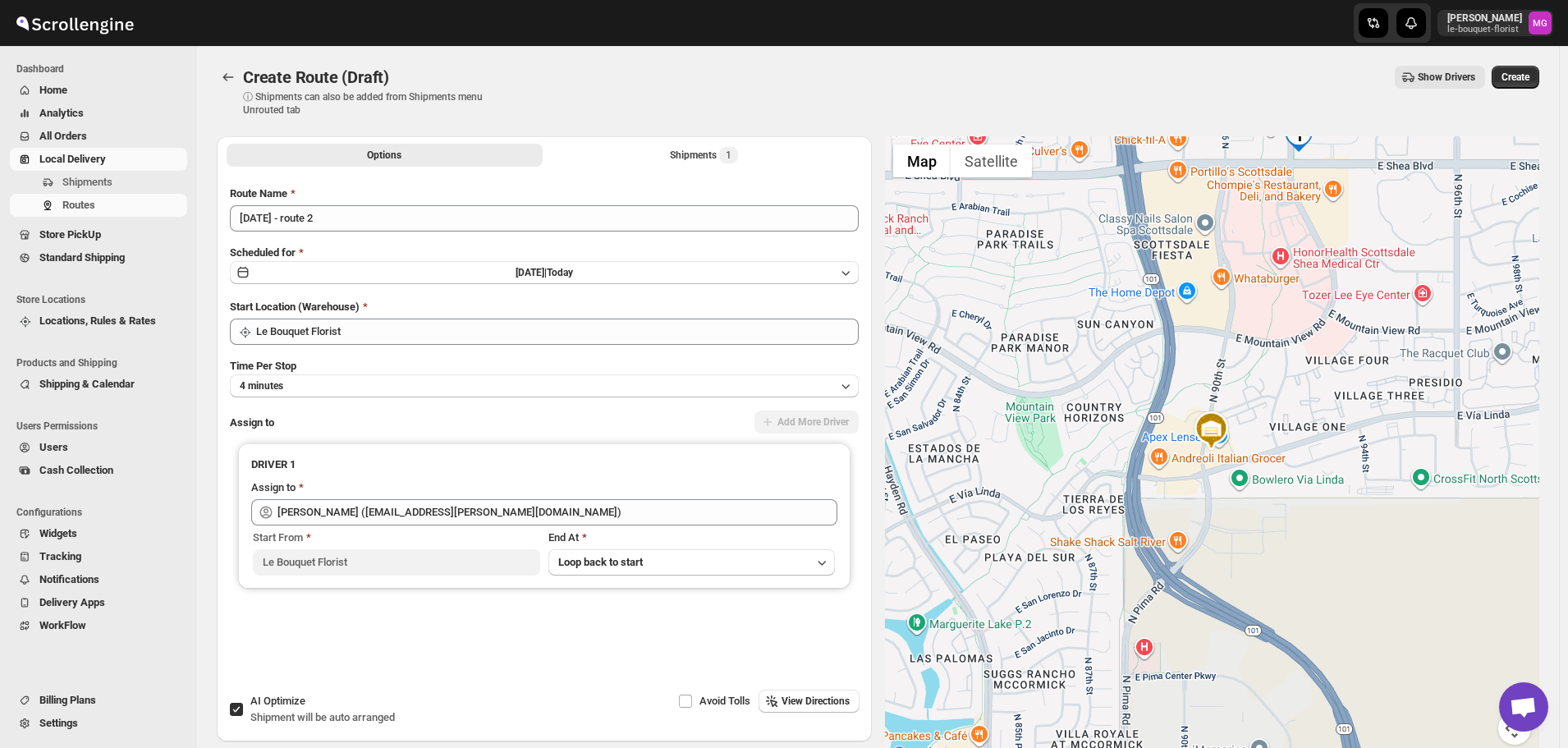
click at [291, 690] on label "AI Optimize Shipment will be auto arranged" at bounding box center [312, 709] width 166 height 39
click at [243, 703] on input "AI Optimize Shipment will be auto arranged" at bounding box center [236, 709] width 13 height 13
checkbox input "false"
click at [1531, 67] on button "Create" at bounding box center [1516, 76] width 48 height 23
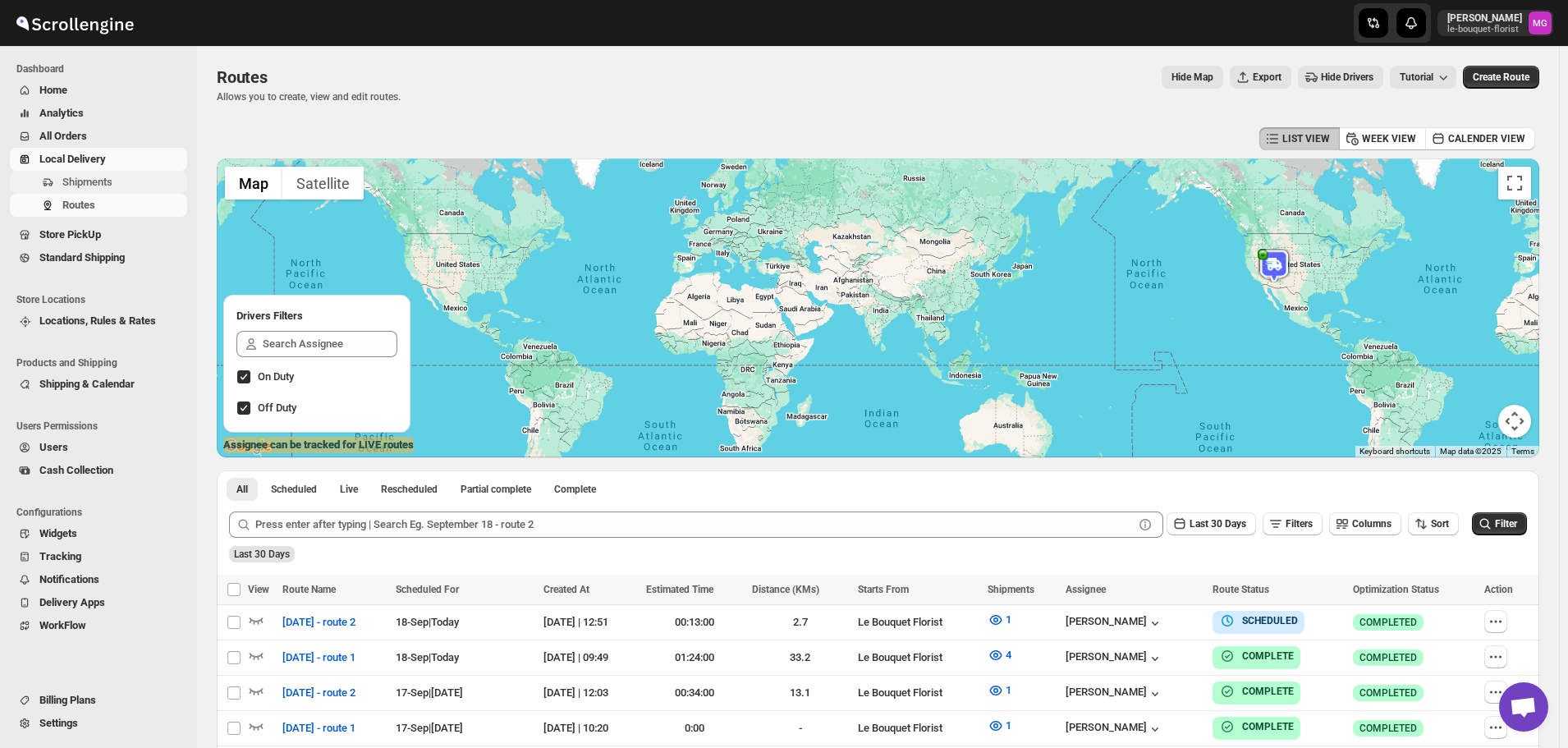
click at [126, 187] on span "Shipments" at bounding box center [122, 182] width 121 height 16
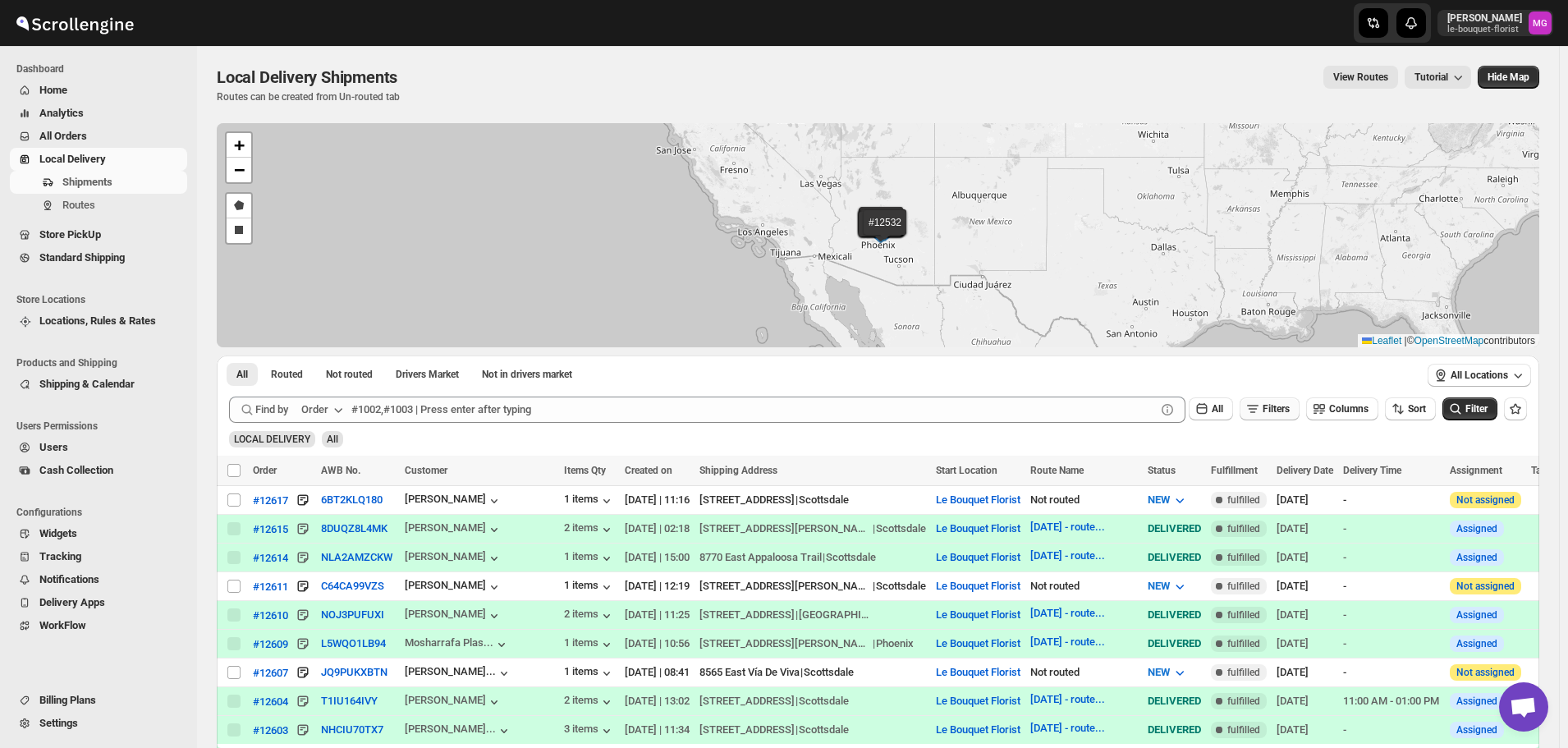
click at [1290, 419] on button "Filters" at bounding box center [1270, 408] width 60 height 23
click at [1296, 483] on button "Add Filter" at bounding box center [1277, 473] width 76 height 23
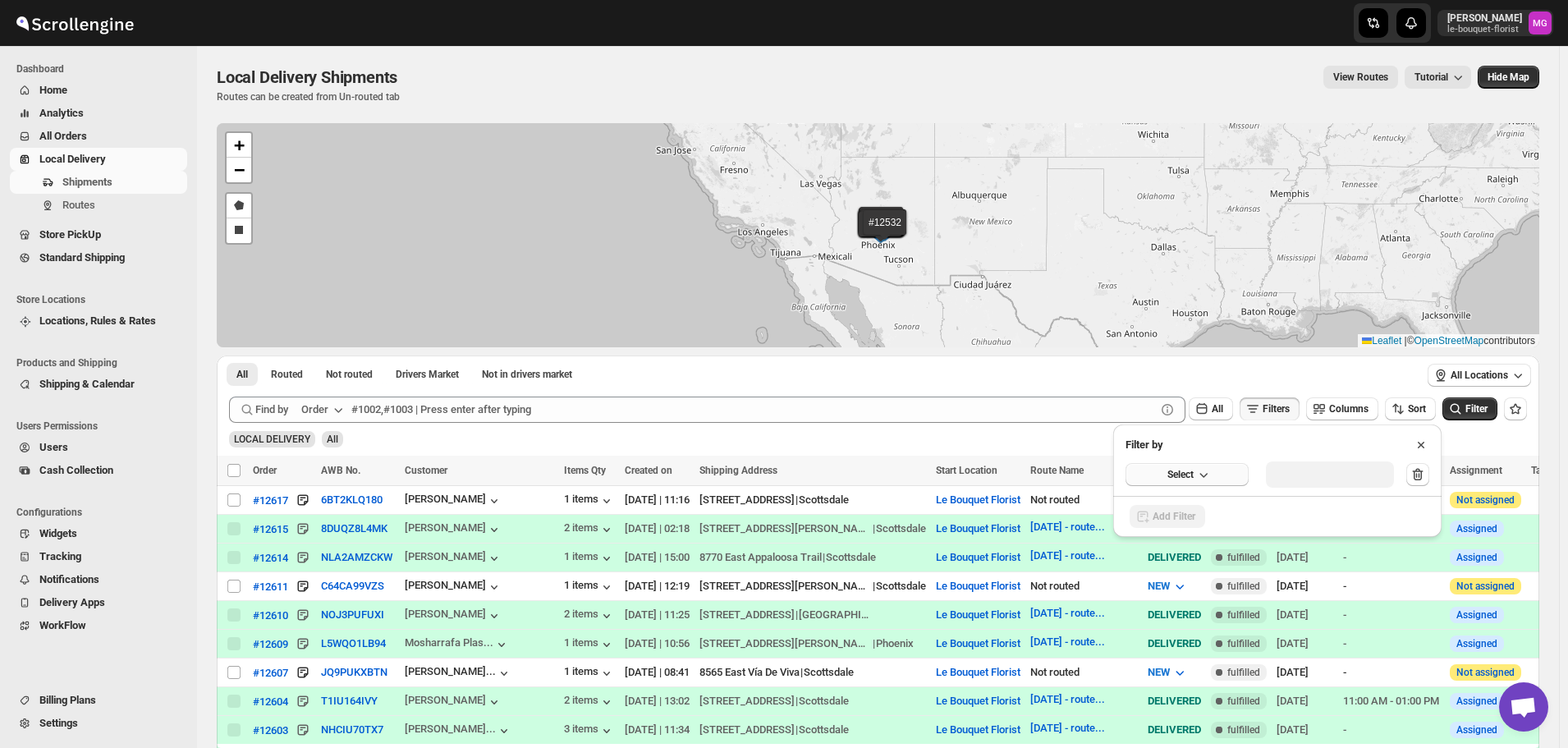
click at [1188, 464] on button "Select" at bounding box center [1187, 474] width 123 height 23
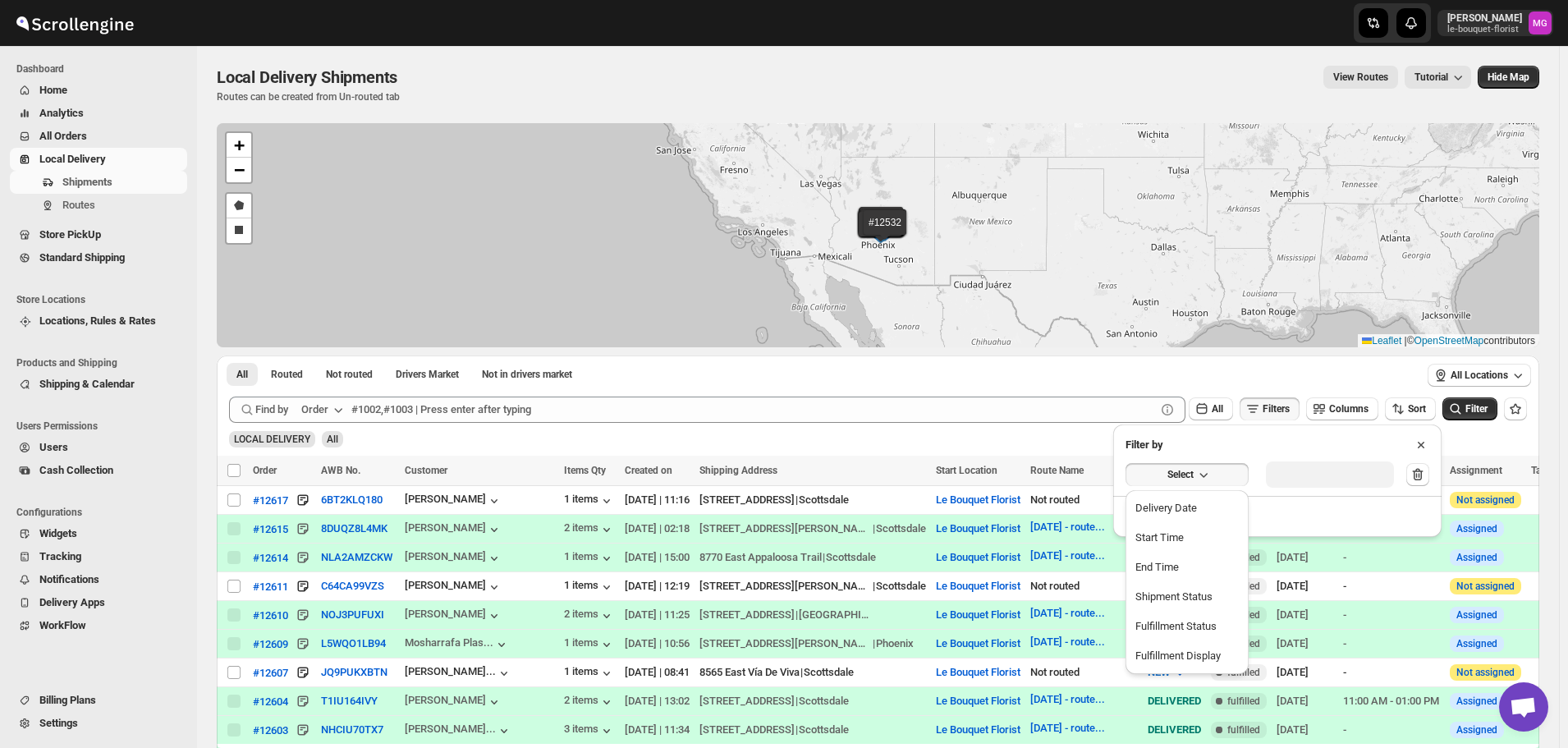
click at [1196, 493] on ul "Delivery Date Start Time End Time Shipment Status Fulfillment Status Fulfillmen…" at bounding box center [1187, 582] width 123 height 184
click at [1197, 506] on div "Delivery Date" at bounding box center [1166, 508] width 62 height 16
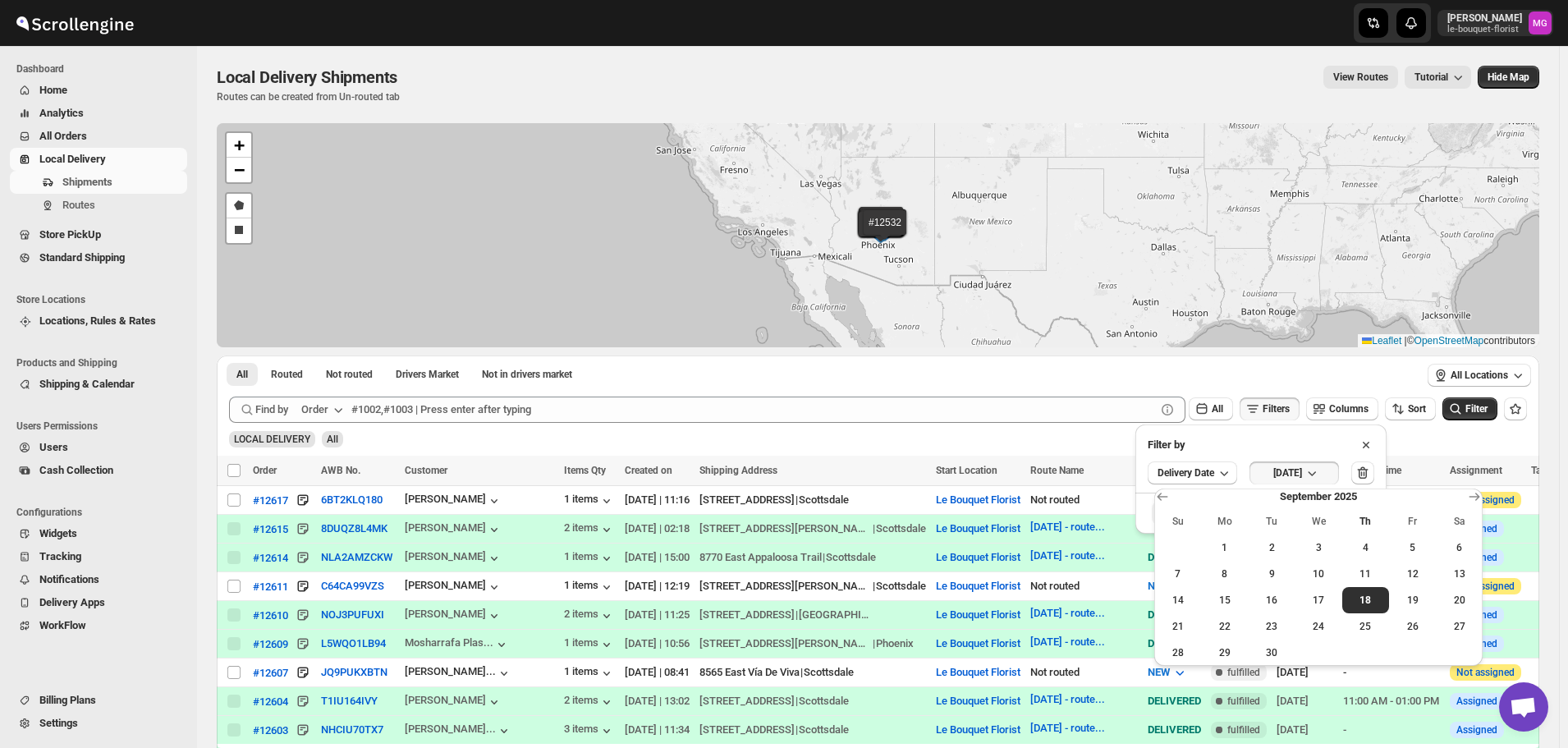
drag, startPoint x: 1331, startPoint y: 596, endPoint x: 1481, endPoint y: 441, distance: 215.7
click at [1332, 596] on span "17" at bounding box center [1319, 599] width 34 height 13
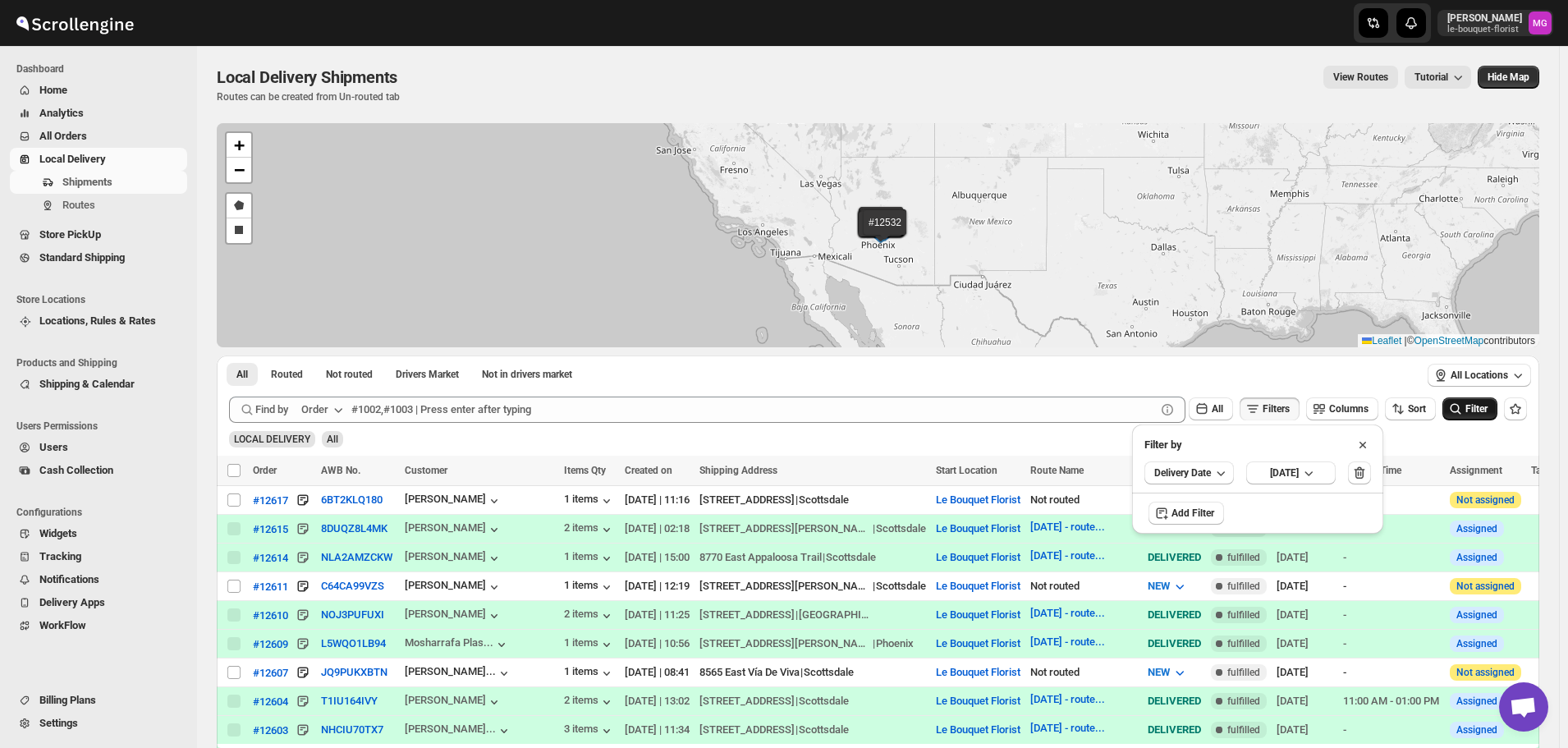
click at [1486, 414] on span "Filter" at bounding box center [1477, 409] width 22 height 12
